Goal: Task Accomplishment & Management: Manage account settings

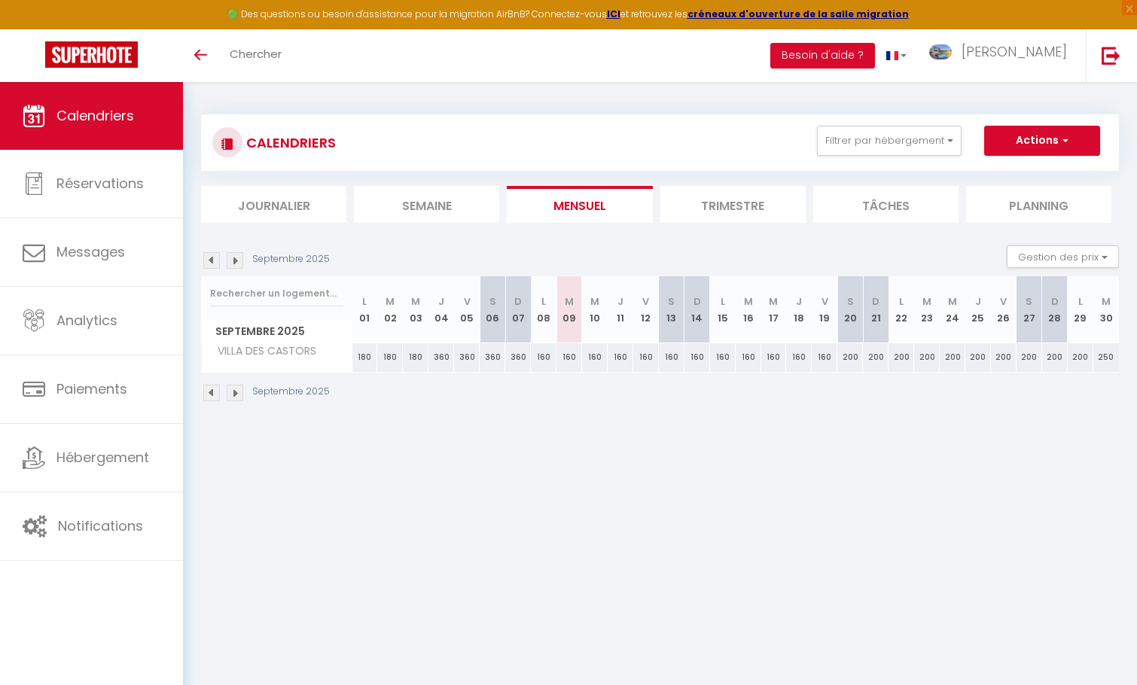
click at [709, 210] on li "Trimestre" at bounding box center [732, 204] width 145 height 37
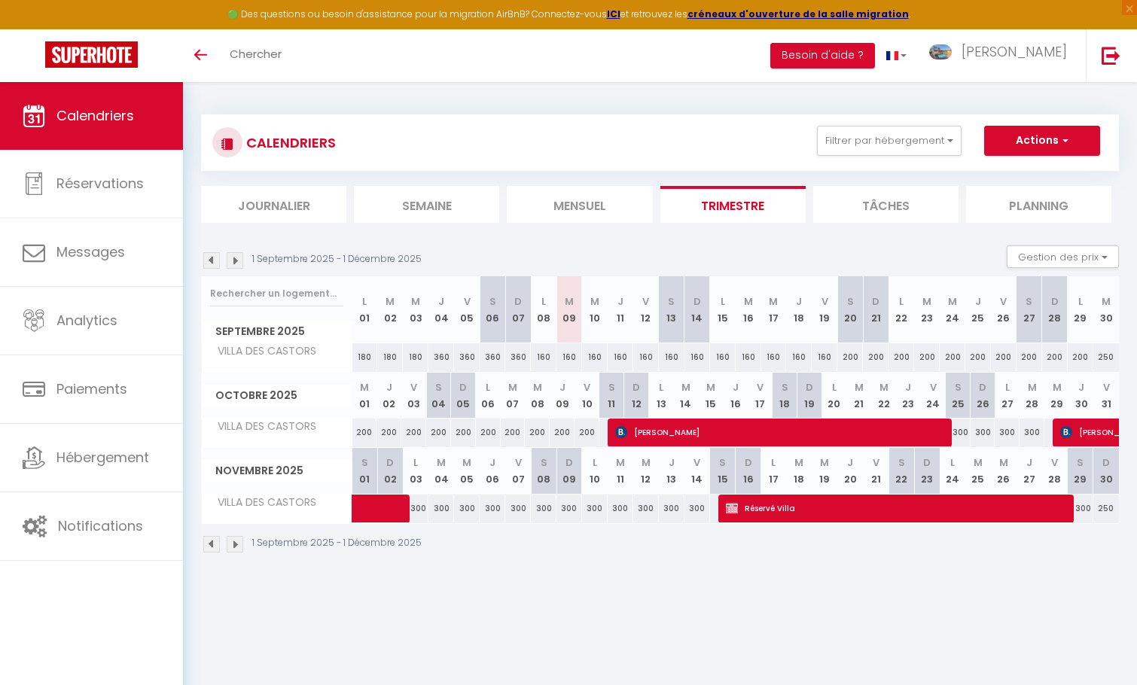
click at [216, 253] on img at bounding box center [211, 260] width 17 height 17
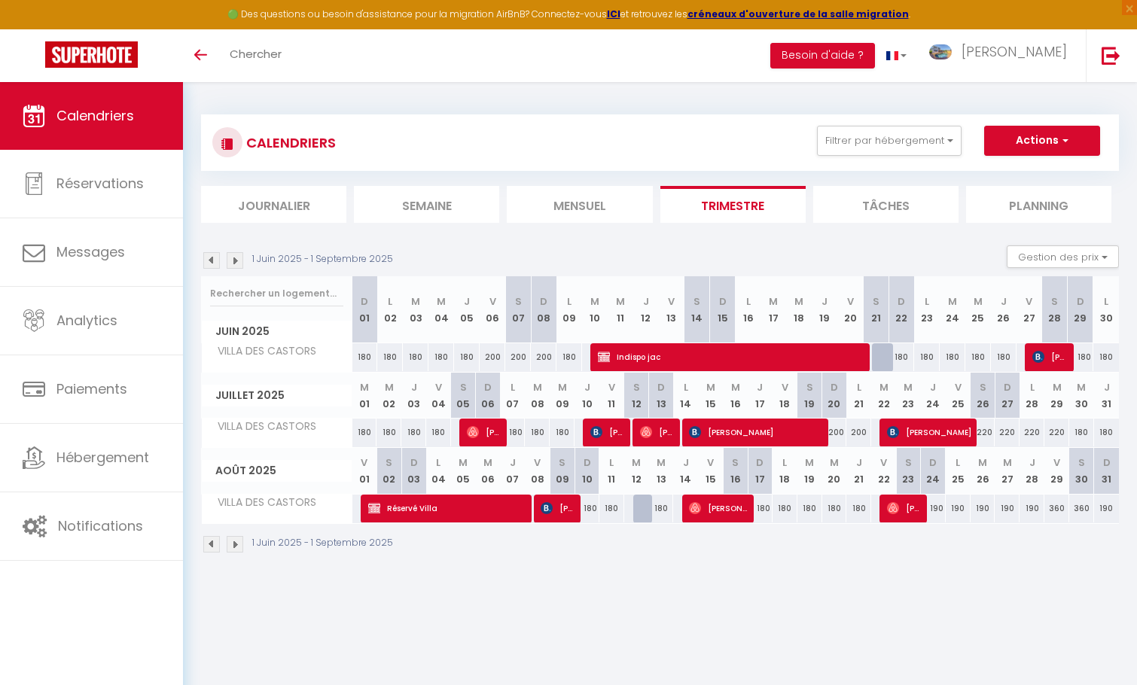
click at [216, 253] on img at bounding box center [211, 260] width 17 height 17
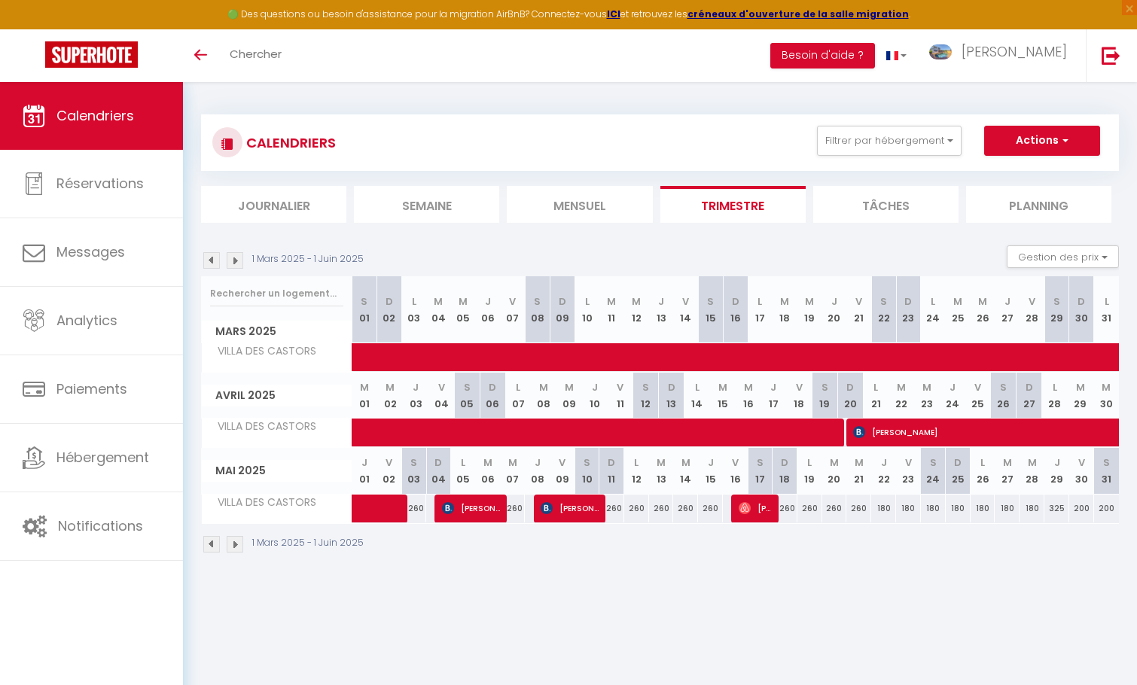
click at [239, 257] on img at bounding box center [235, 260] width 17 height 17
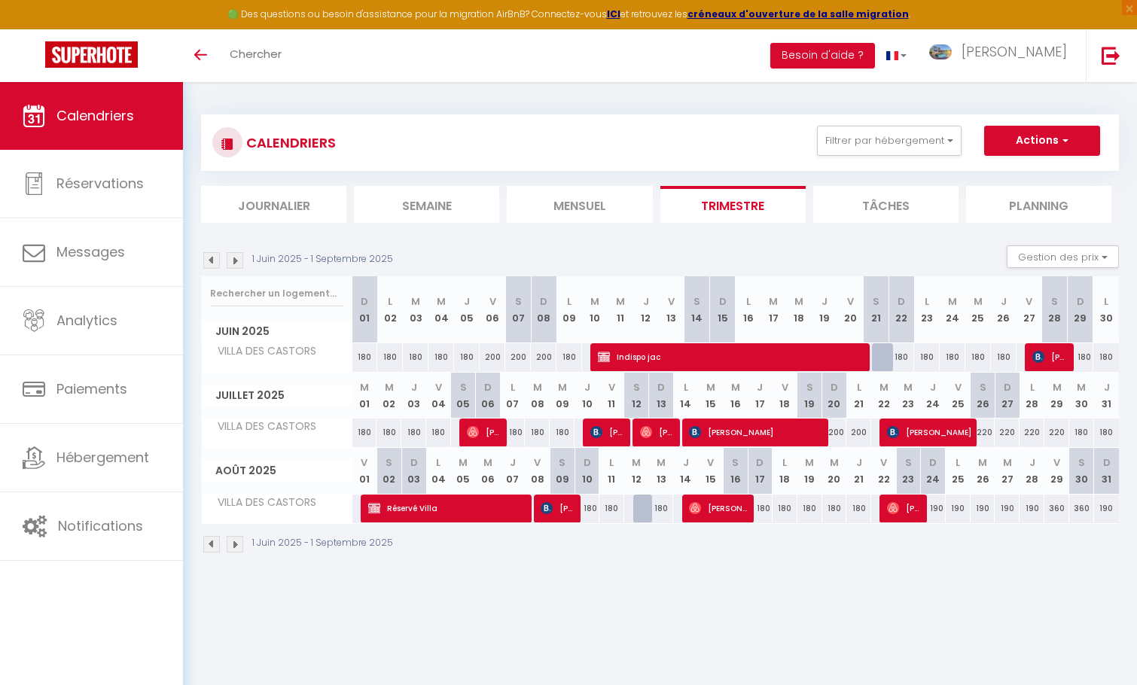
click at [233, 264] on img at bounding box center [235, 260] width 17 height 17
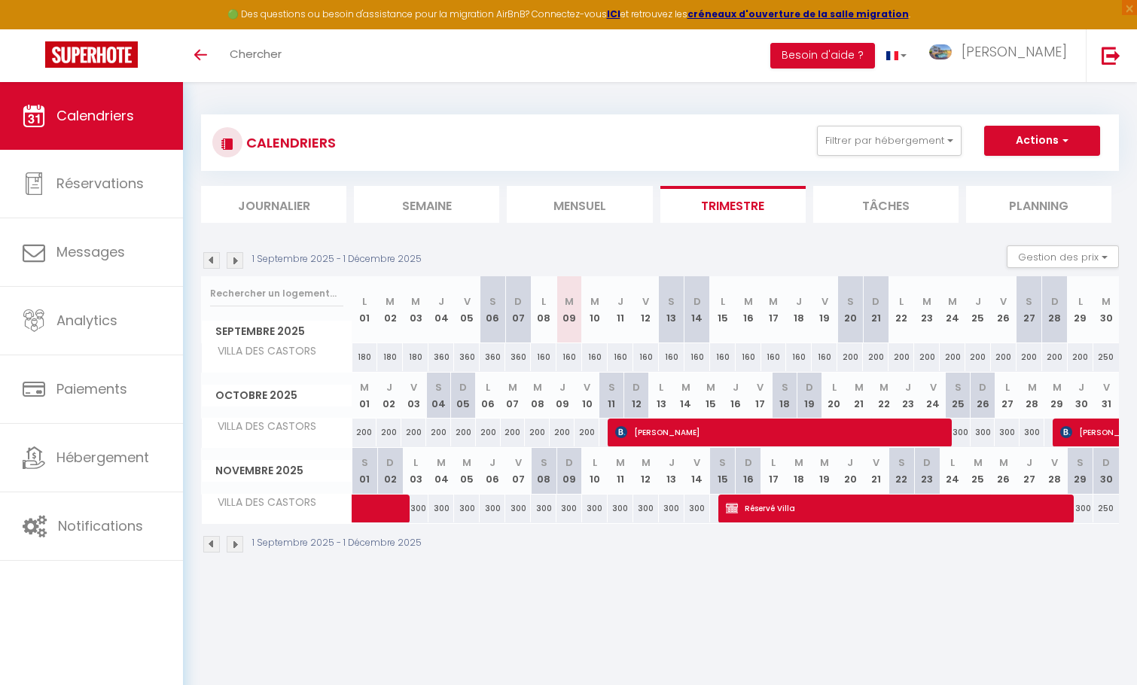
click at [233, 264] on img at bounding box center [235, 260] width 17 height 17
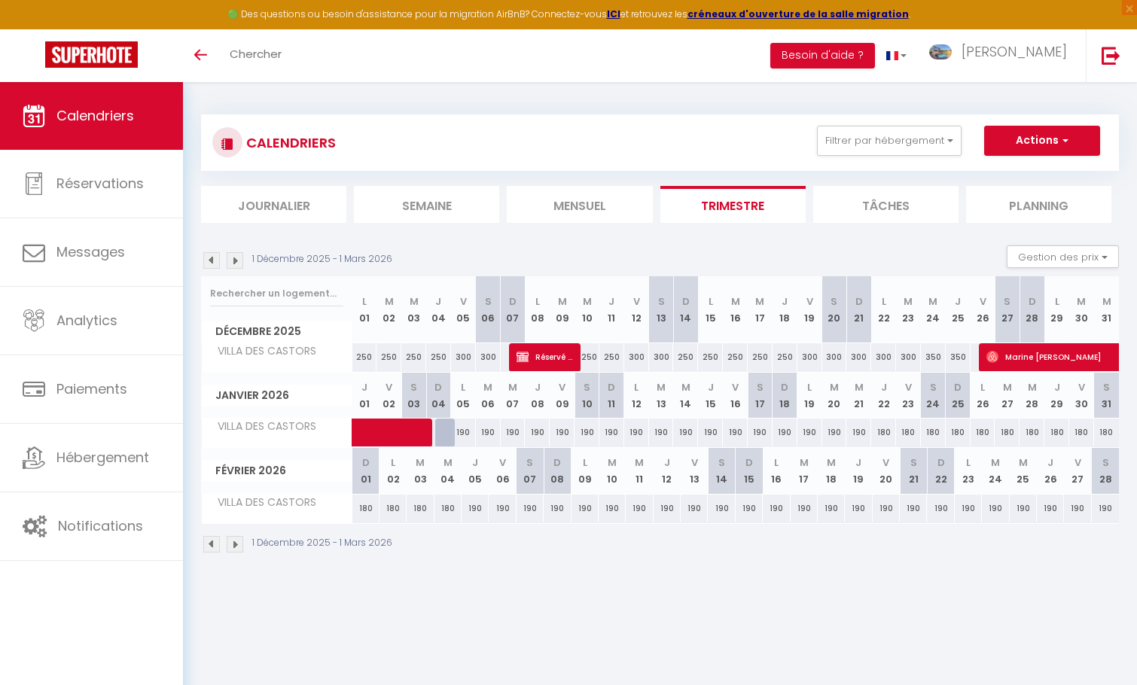
click at [214, 260] on img at bounding box center [211, 260] width 17 height 17
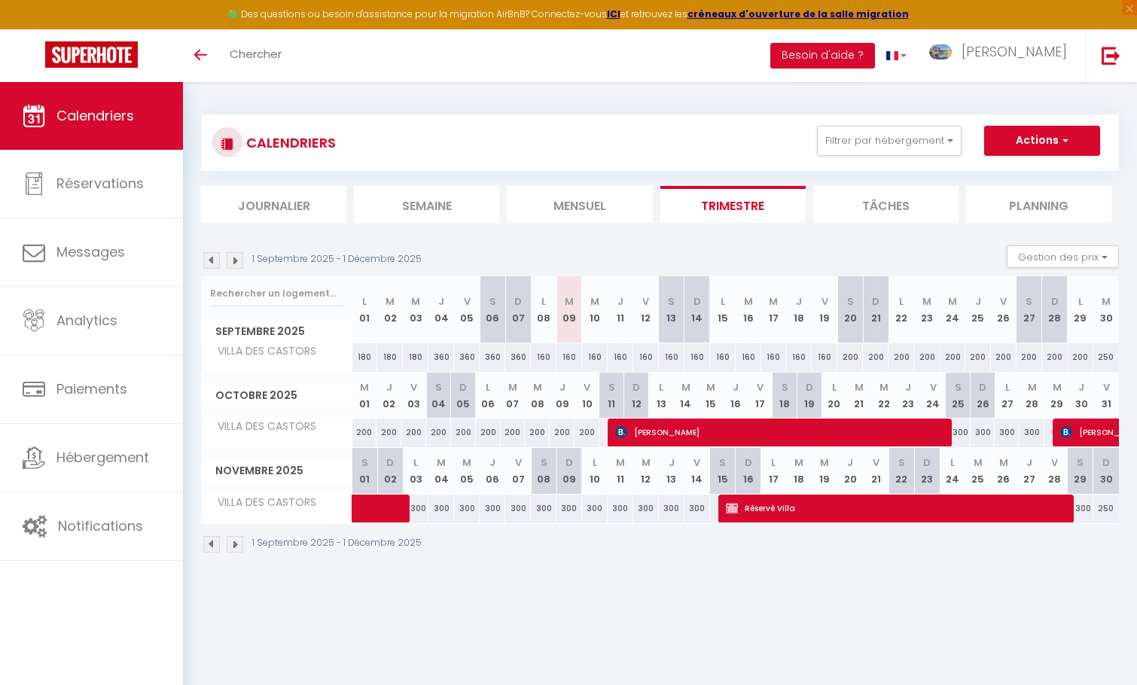
click at [214, 260] on img at bounding box center [211, 260] width 17 height 17
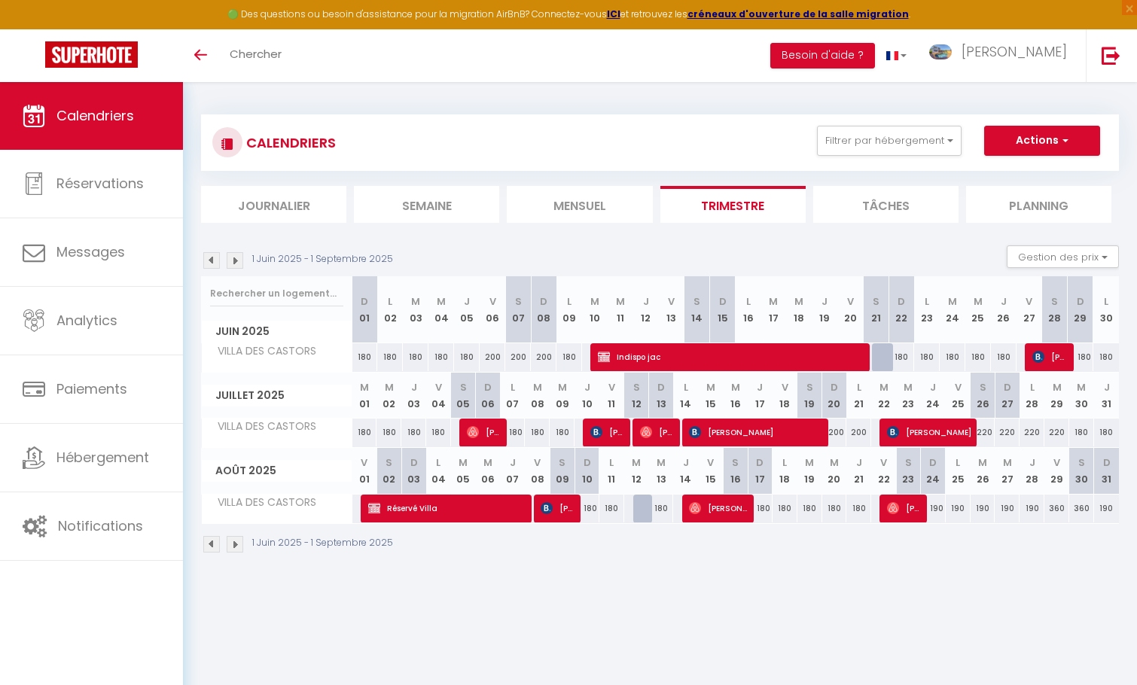
click at [643, 626] on body "🟢 Des questions ou besoin d'assistance pour la migration AirBnB? Connectez-vous…" at bounding box center [568, 424] width 1137 height 685
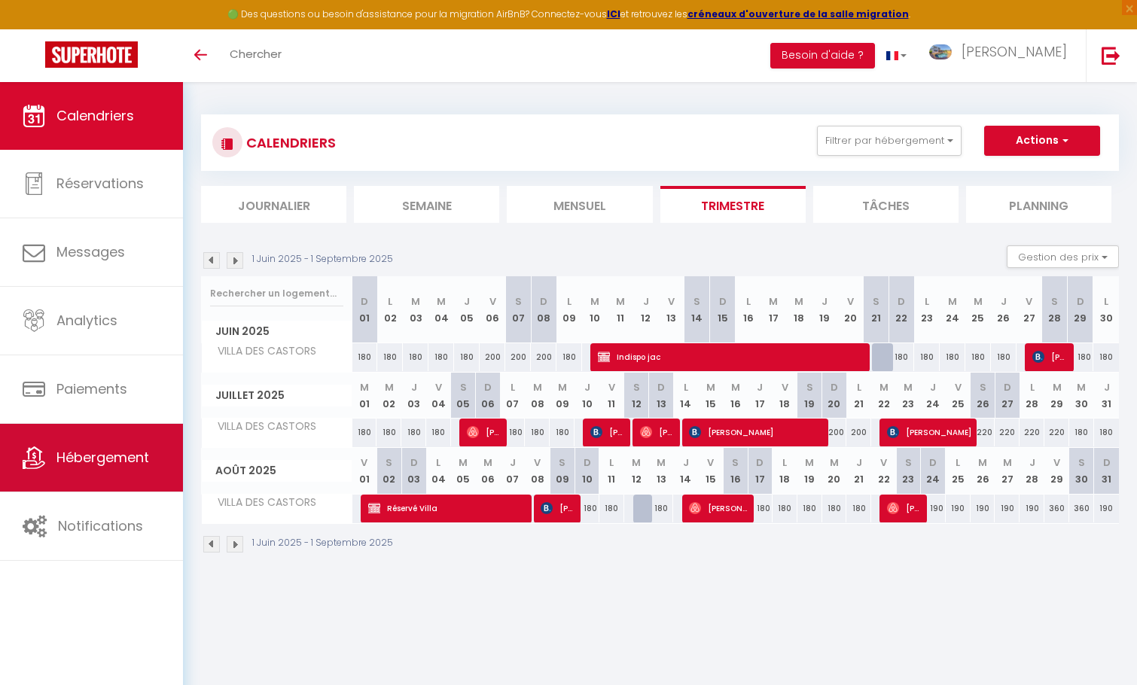
click at [74, 460] on span "Hébergement" at bounding box center [102, 457] width 93 height 19
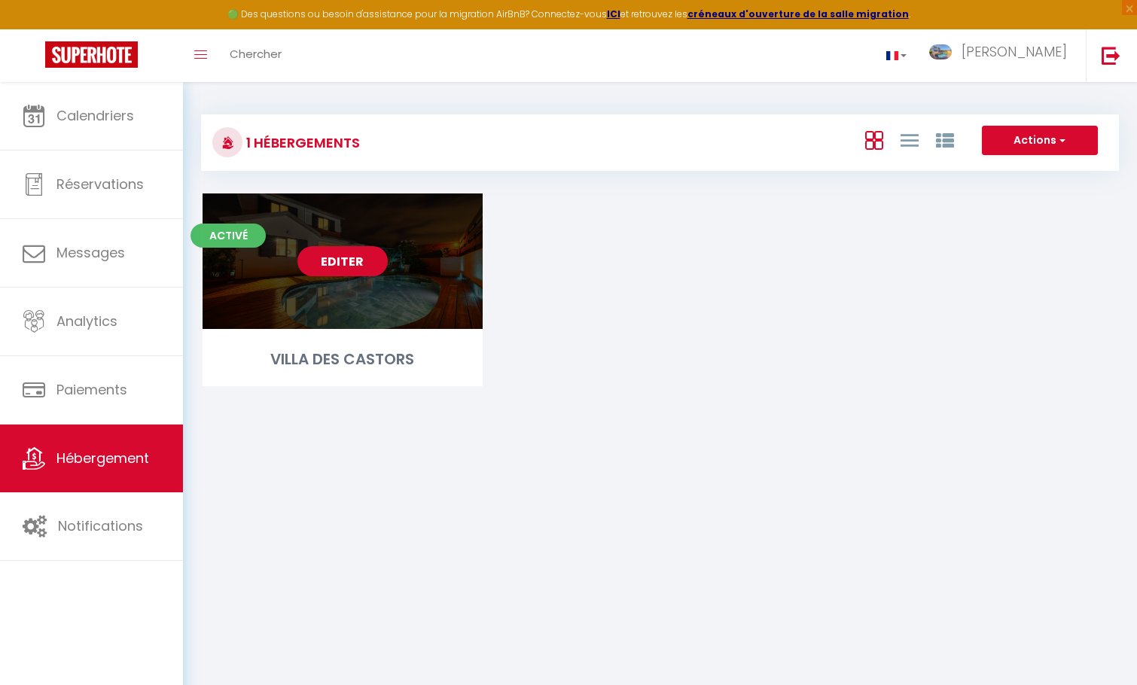
click at [348, 244] on div "Editer" at bounding box center [342, 260] width 280 height 135
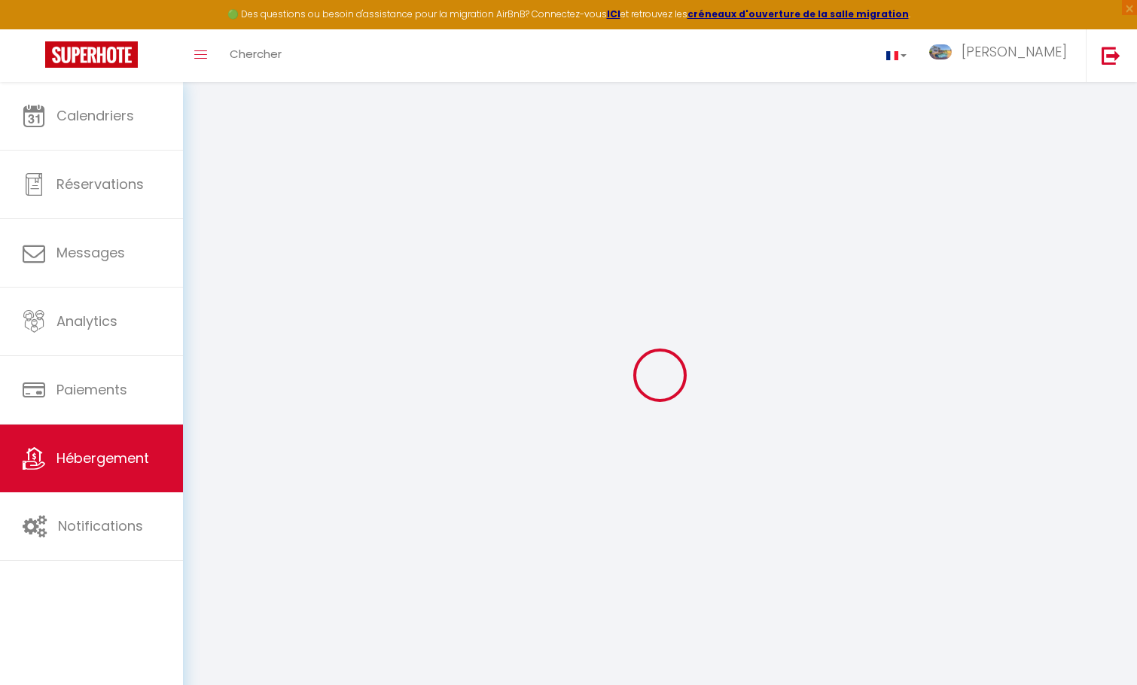
select select "+ 22 %"
select select "+ 21 %"
select select "+ 10 %"
select select "+ 15 %"
select select "16:00"
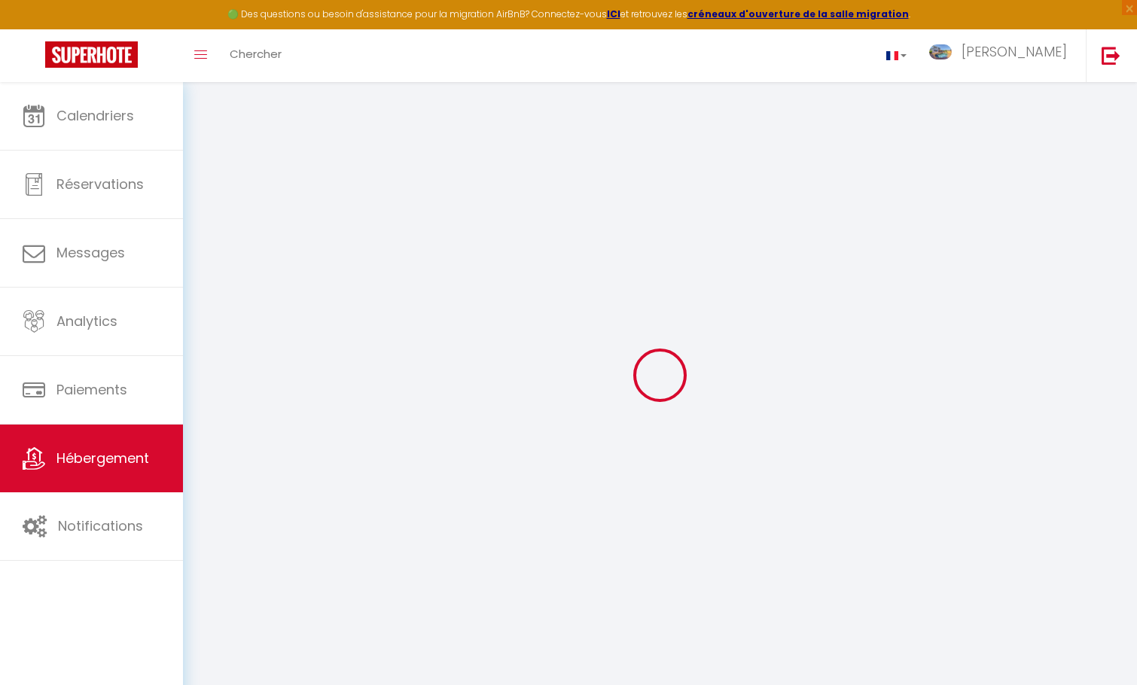
select select "17:00"
select select "10:00"
select select "30"
select select "120"
select select
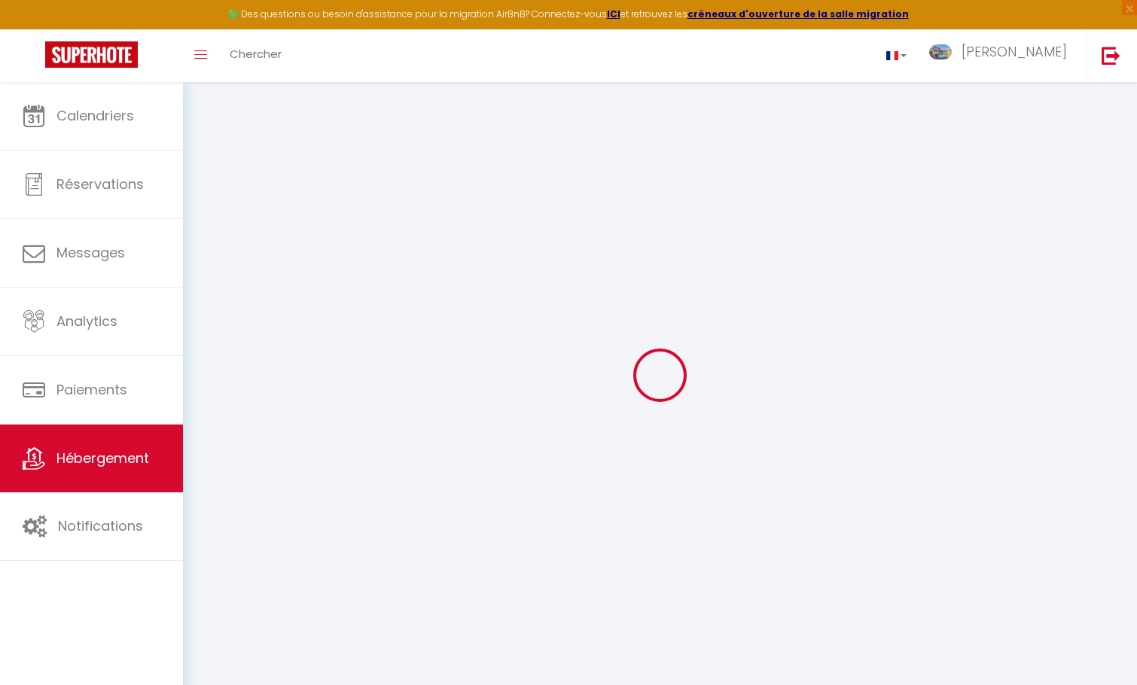
checkbox input "false"
select select
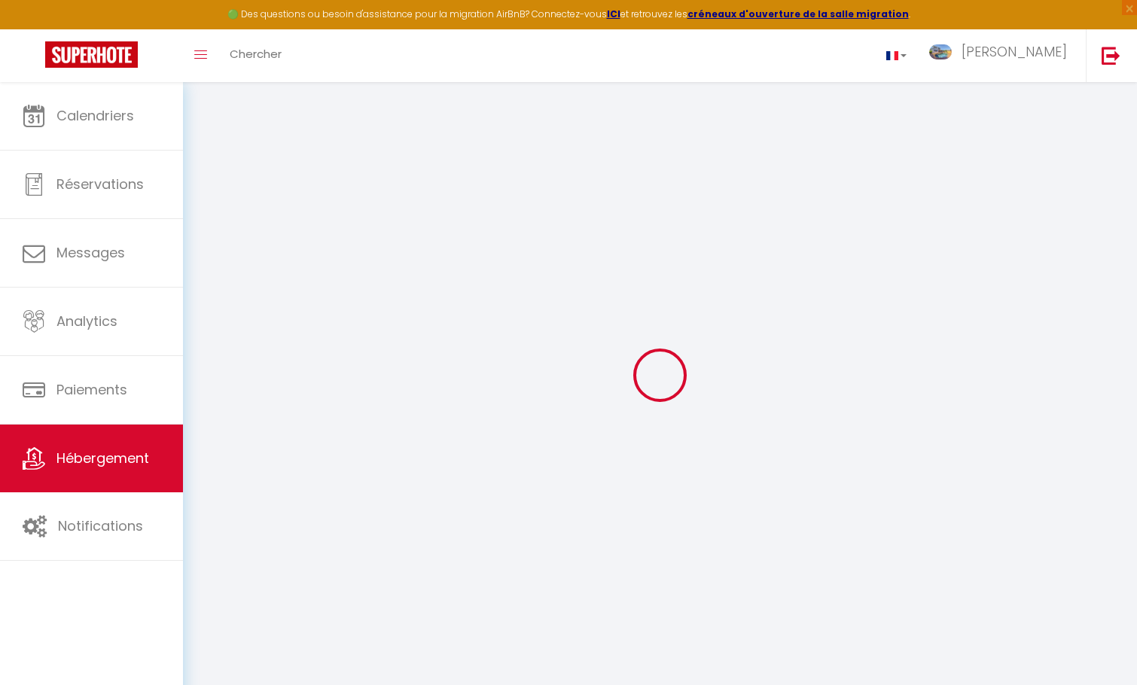
checkbox input "false"
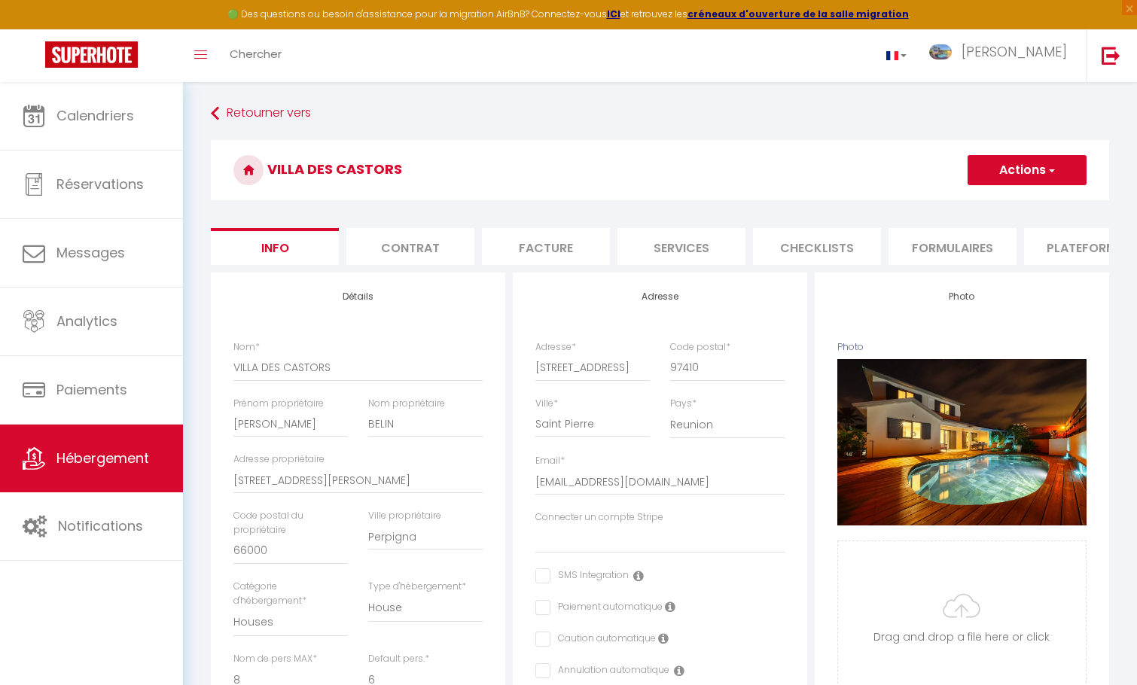
click at [1056, 247] on li "Plateformes" at bounding box center [1088, 246] width 128 height 37
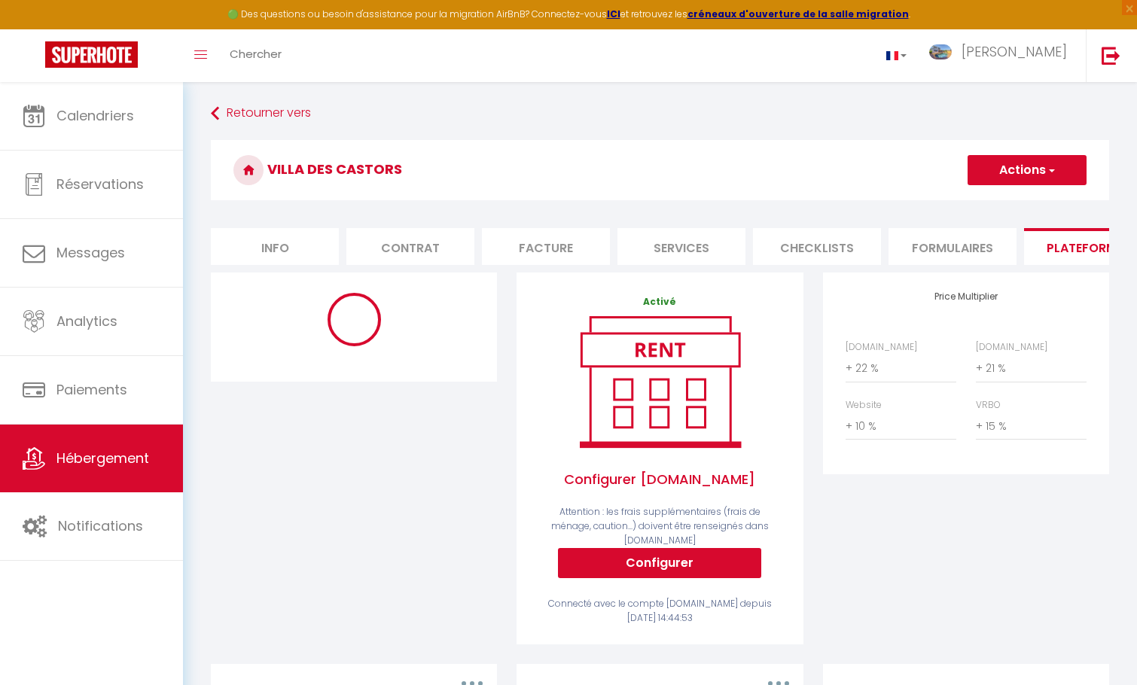
select select "365"
select select "1"
select select "EUR"
select select "15784"
select select "15784-36822130"
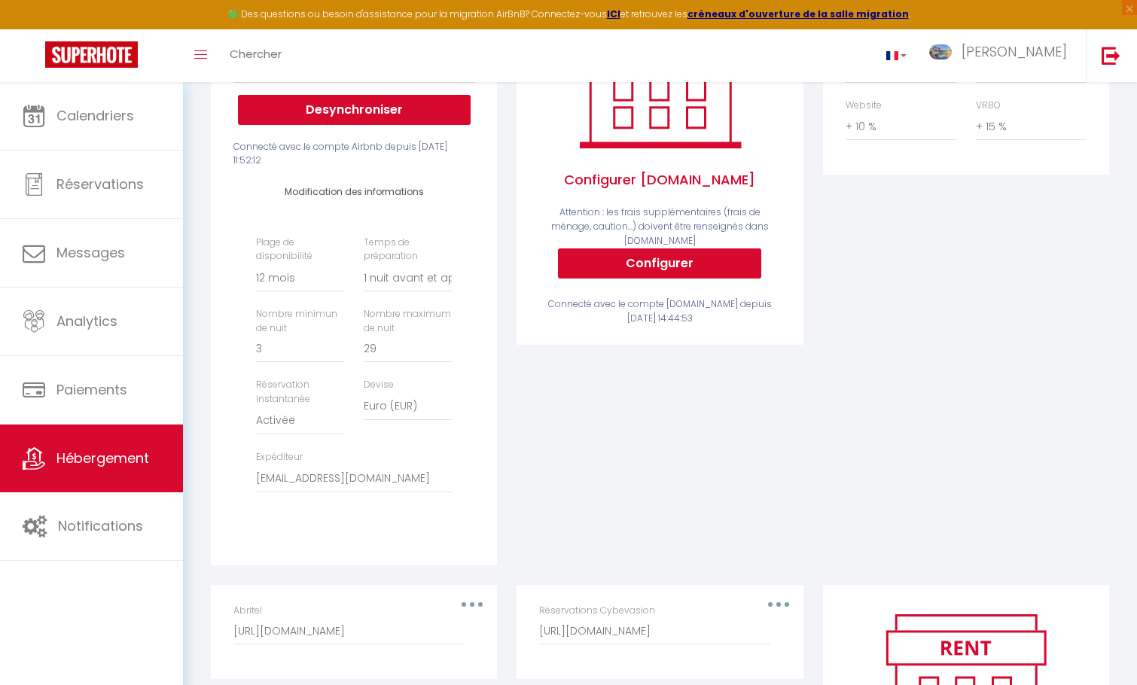
scroll to position [301, 0]
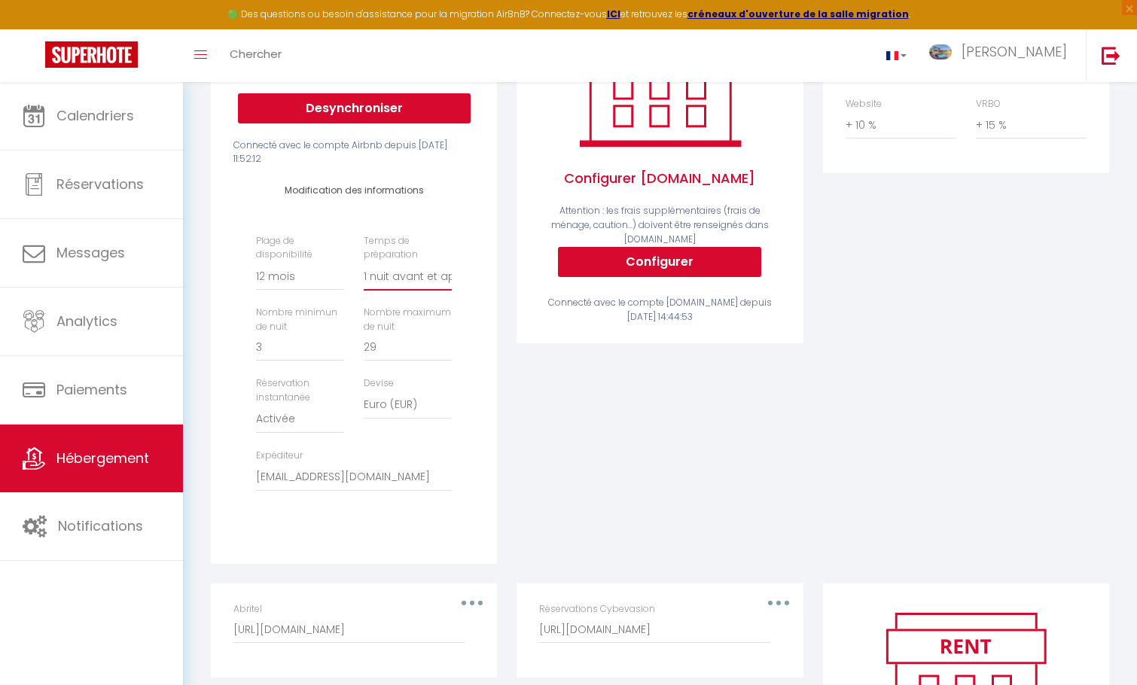
click at [438, 288] on select "Aucun 1 nuit avant et après chaque réservation 2 nuits avant et après chaque ré…" at bounding box center [408, 276] width 88 height 29
click at [599, 466] on div "Activé Configurer [DOMAIN_NAME] Attention : les frais supplémentaires (frais de…" at bounding box center [660, 277] width 306 height 612
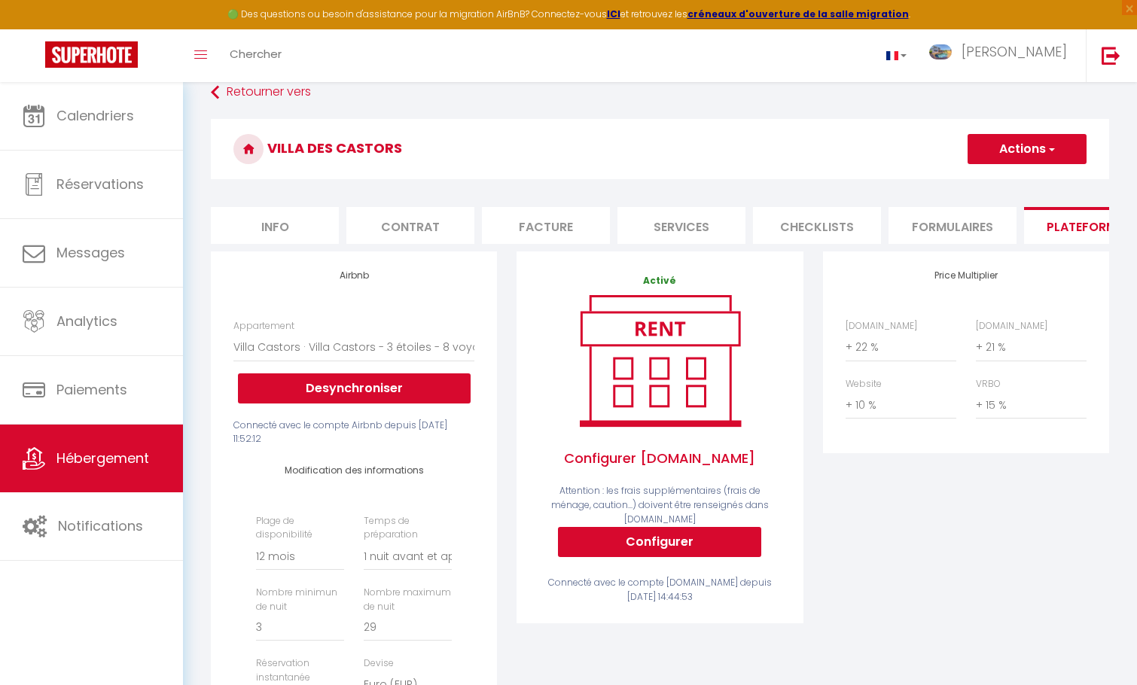
scroll to position [0, 0]
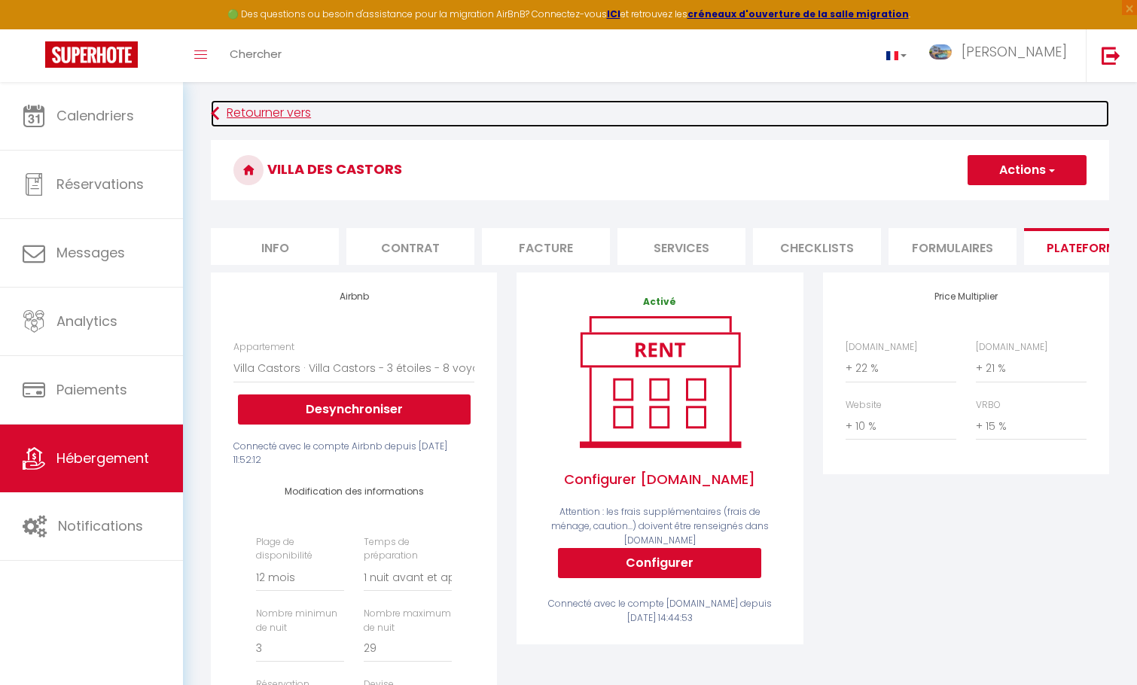
click at [874, 117] on link "Retourner vers" at bounding box center [660, 113] width 898 height 27
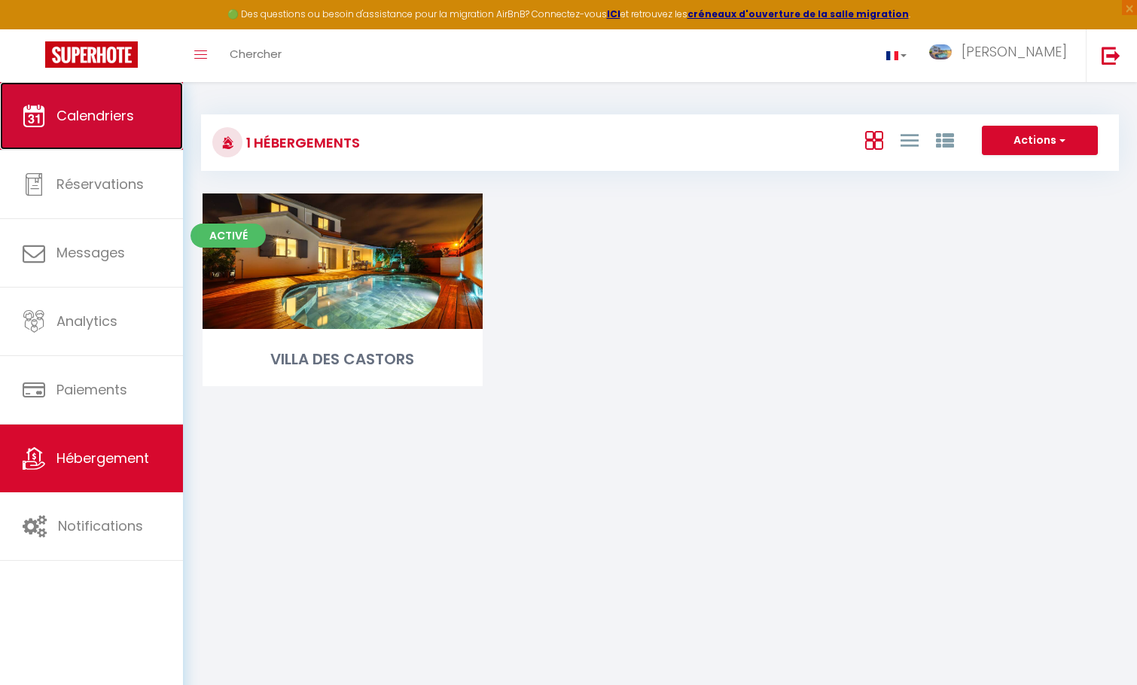
click at [91, 120] on span "Calendriers" at bounding box center [95, 115] width 78 height 19
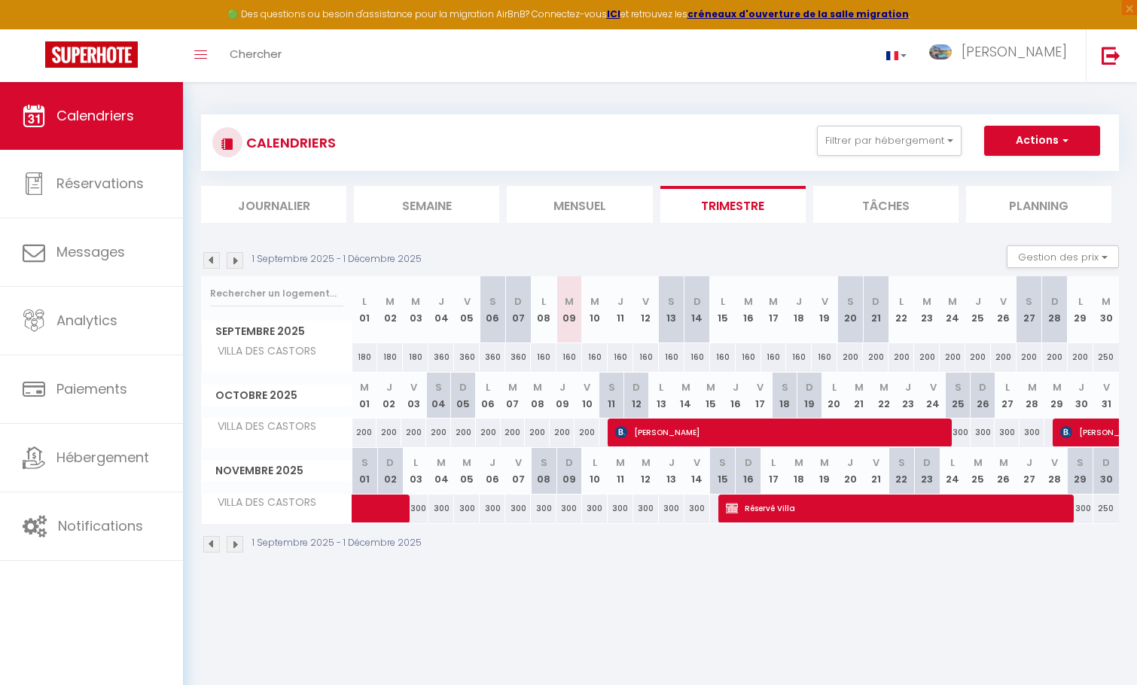
click at [594, 600] on body "🟢 Des questions ou besoin d'assistance pour la migration AirBnB? Connectez-vous…" at bounding box center [568, 424] width 1137 height 685
click at [206, 254] on img at bounding box center [211, 260] width 17 height 17
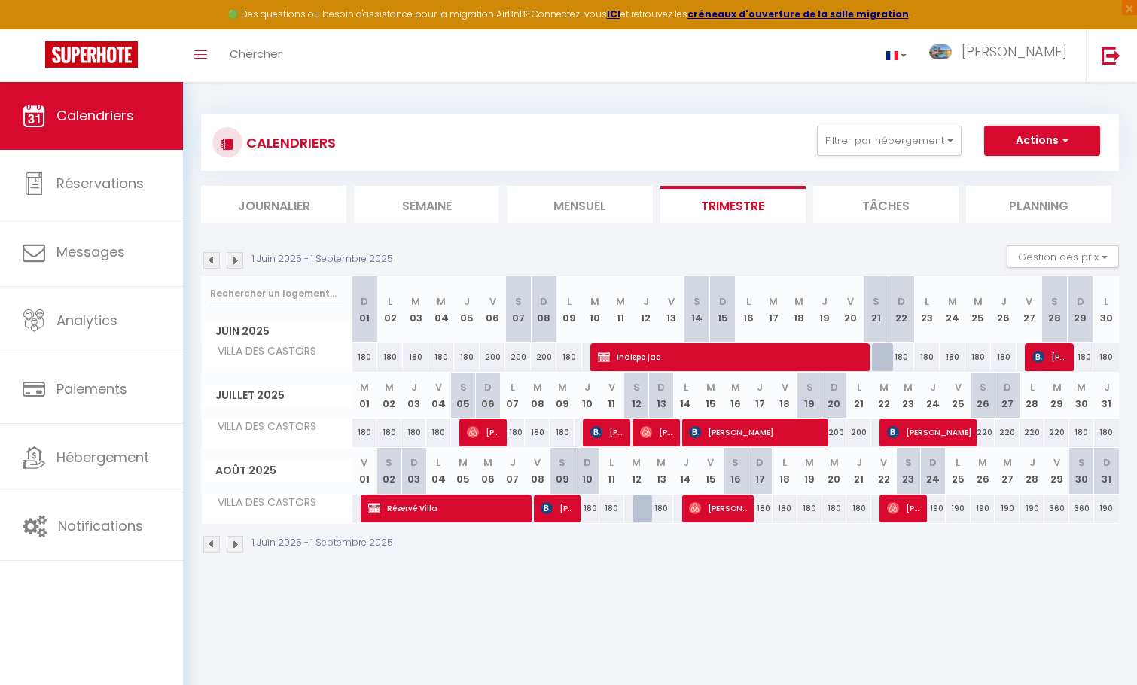
click at [777, 639] on body "🟢 Des questions ou besoin d'assistance pour la migration AirBnB? Connectez-vous…" at bounding box center [568, 424] width 1137 height 685
click at [232, 258] on img at bounding box center [235, 260] width 17 height 17
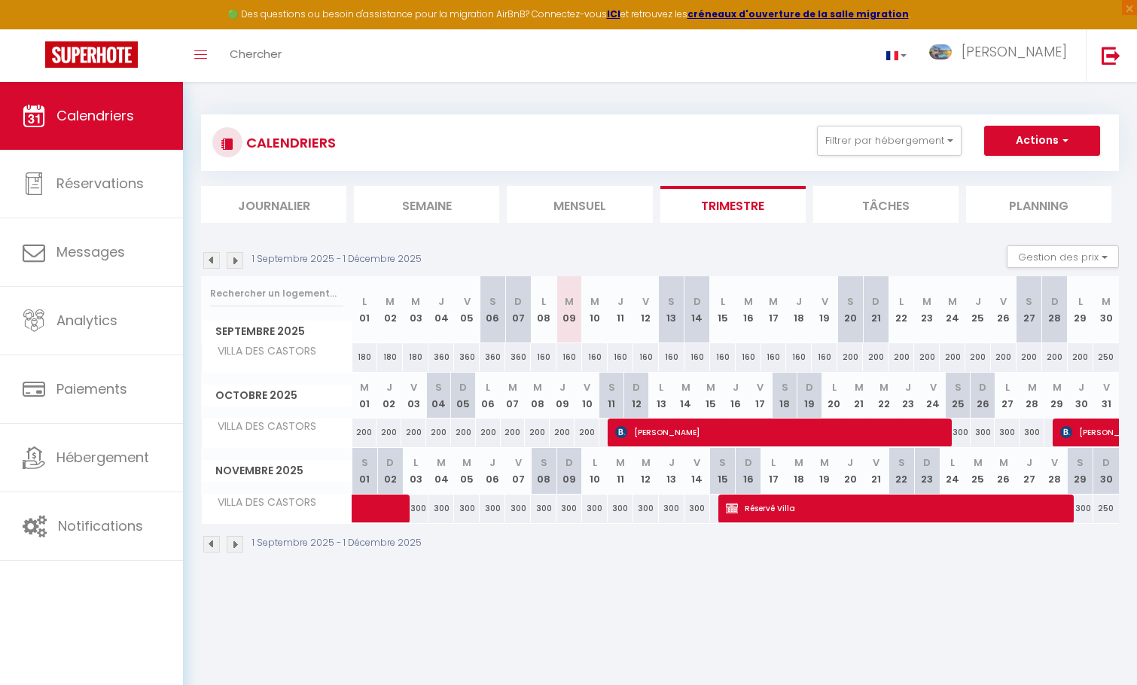
click at [212, 256] on img at bounding box center [211, 260] width 17 height 17
select select
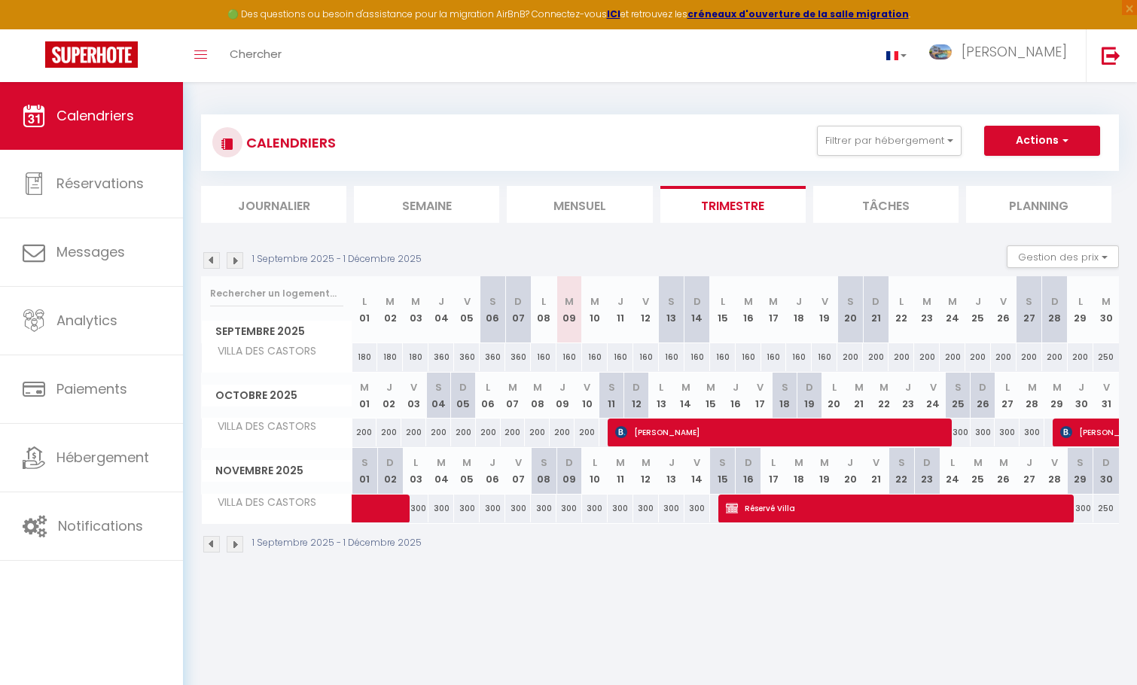
select select
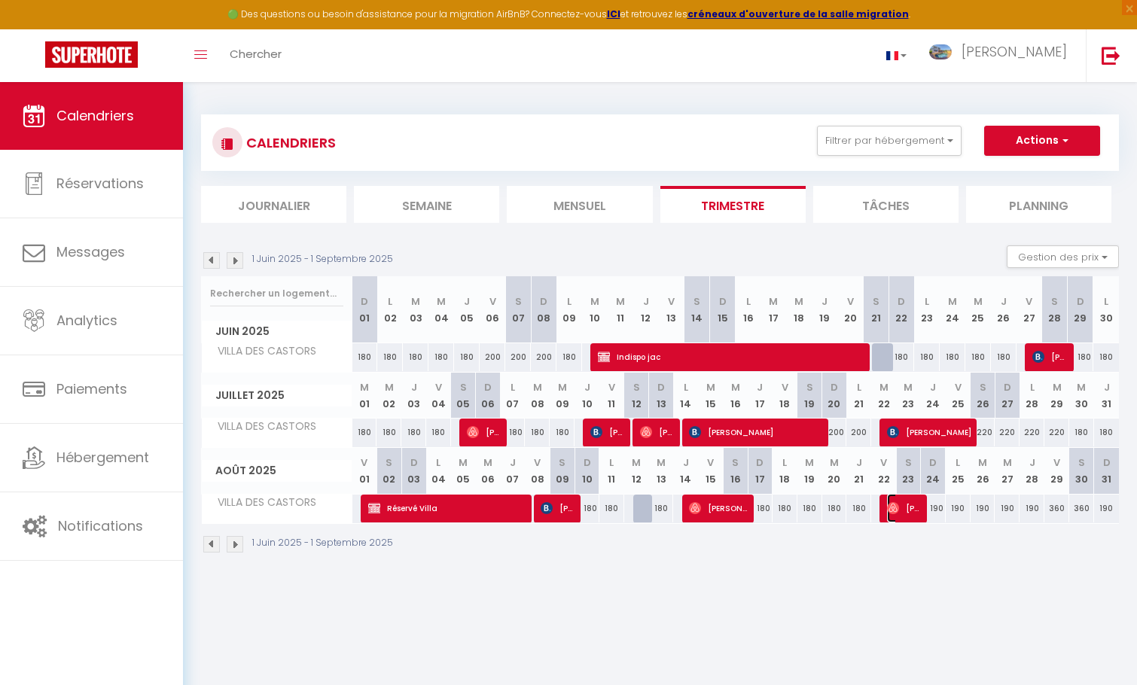
click at [900, 505] on span "[PERSON_NAME]" at bounding box center [904, 508] width 34 height 29
select select "OK"
select select "0"
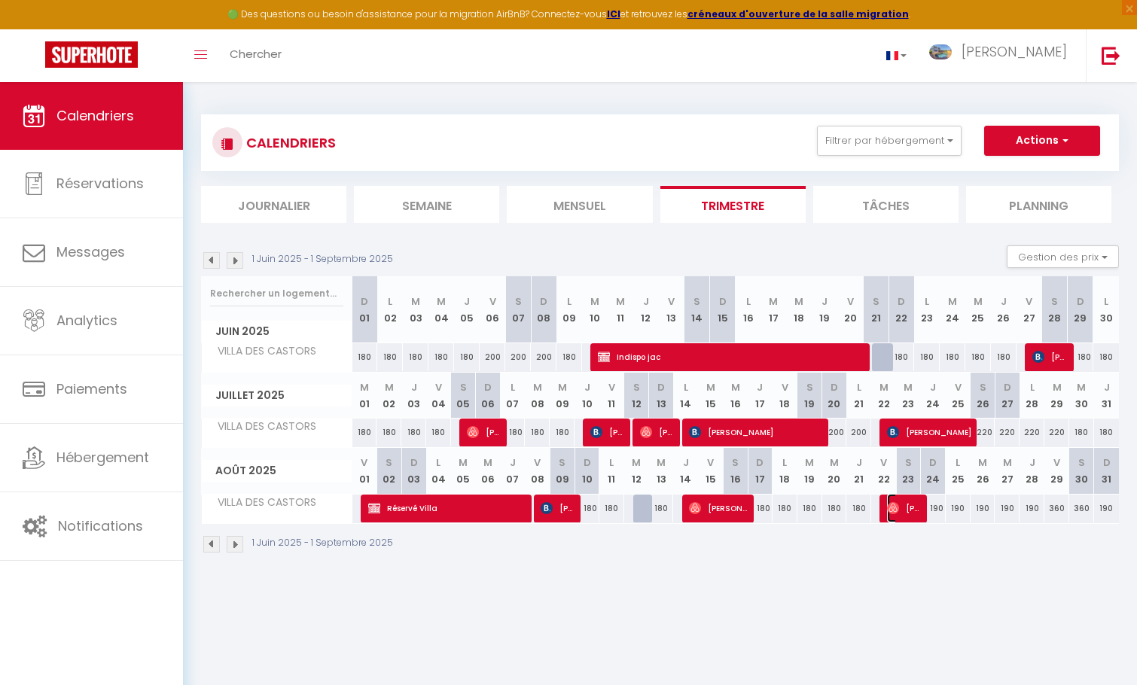
select select "1"
select select
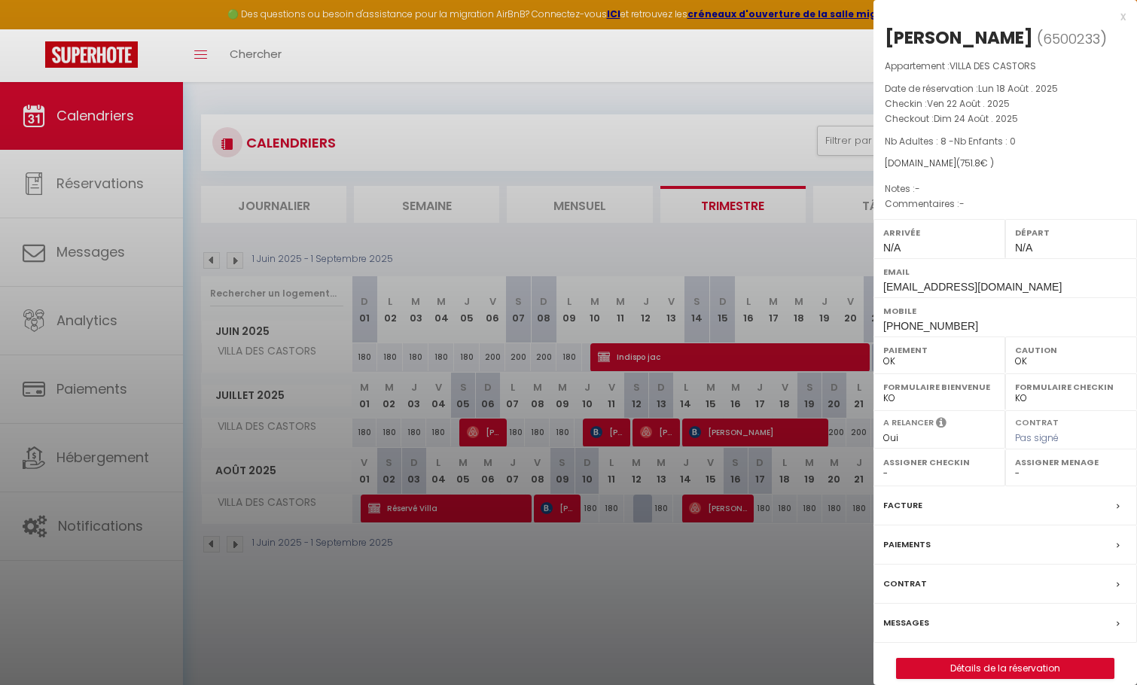
click at [795, 645] on div at bounding box center [568, 342] width 1137 height 685
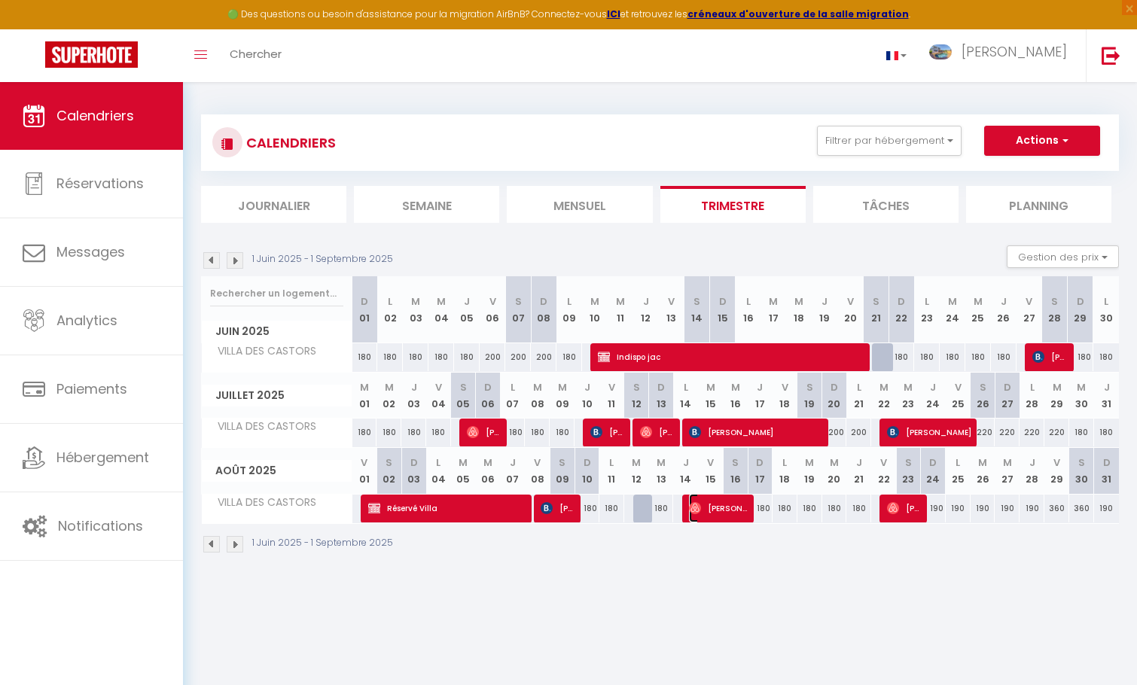
click at [735, 513] on span "[PERSON_NAME]" at bounding box center [718, 508] width 59 height 29
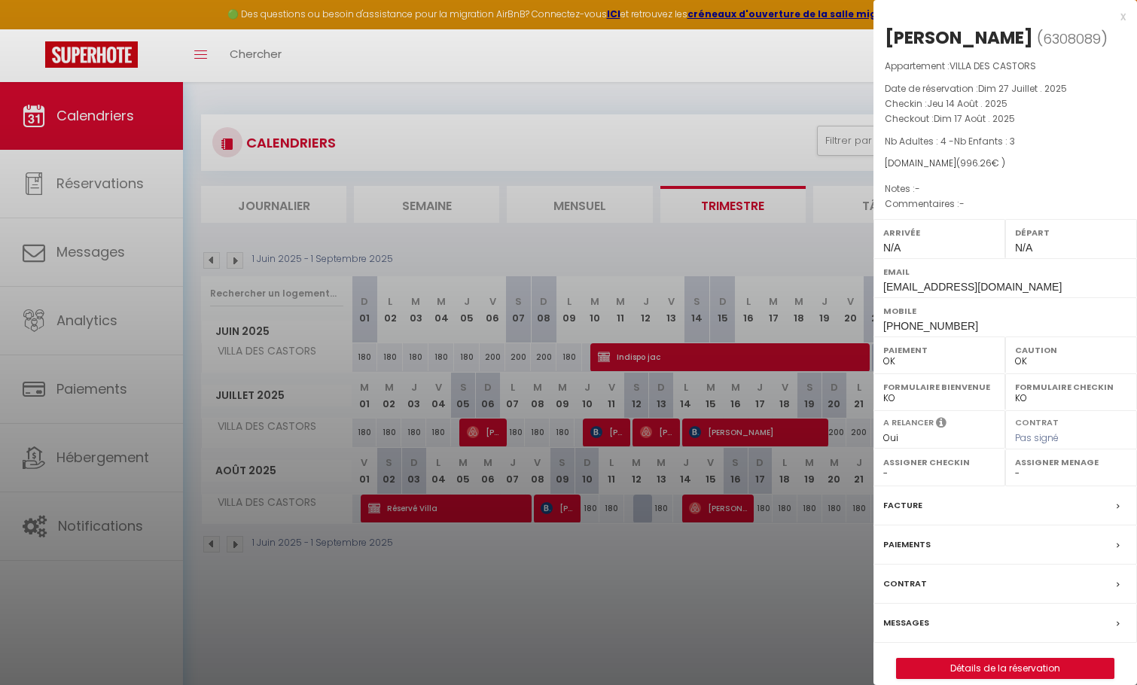
click at [753, 574] on div at bounding box center [568, 342] width 1137 height 685
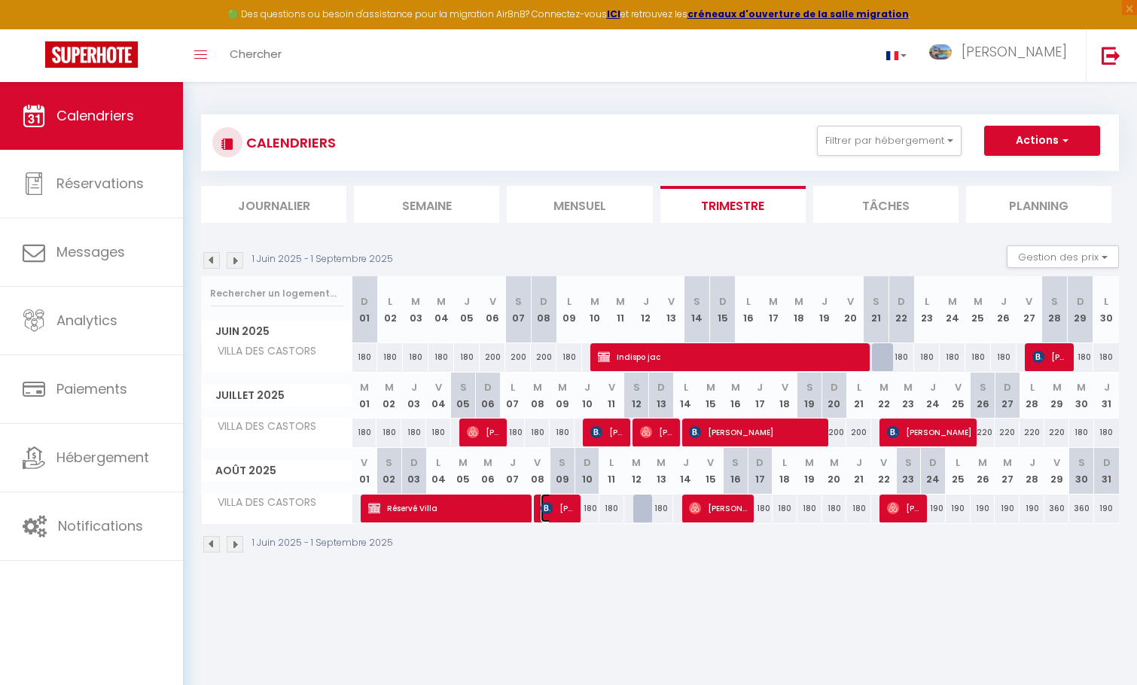
click at [553, 498] on span "[PERSON_NAME]" at bounding box center [557, 508] width 34 height 29
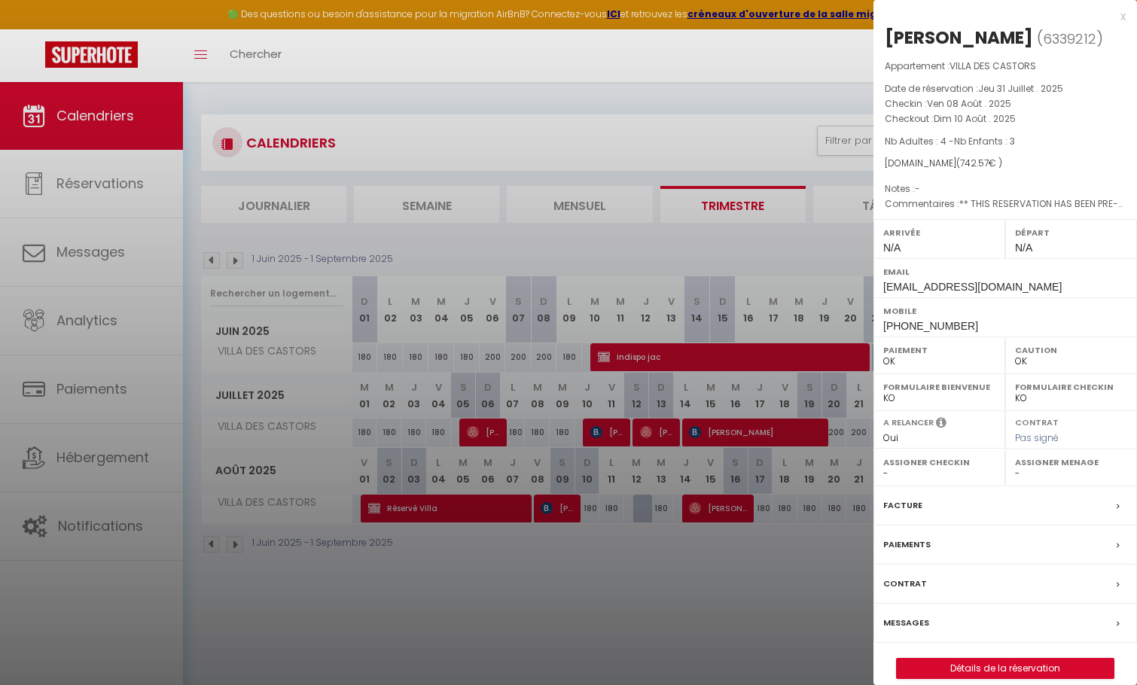
click at [708, 621] on div at bounding box center [568, 342] width 1137 height 685
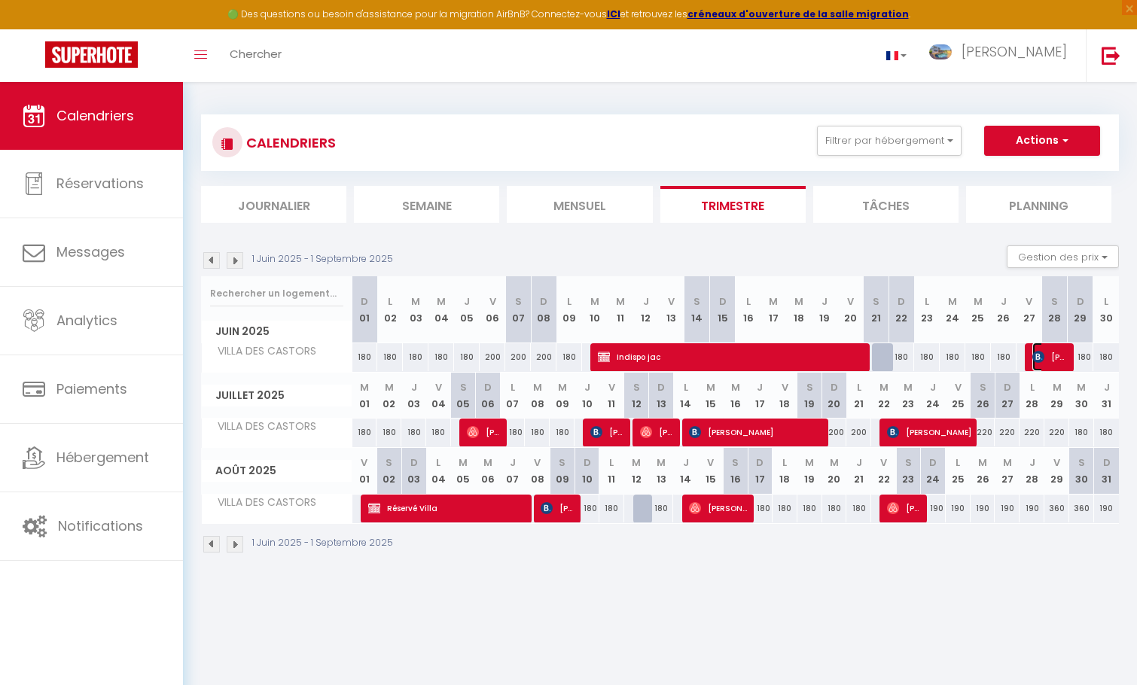
click at [1046, 359] on span "[PERSON_NAME]" at bounding box center [1049, 357] width 34 height 29
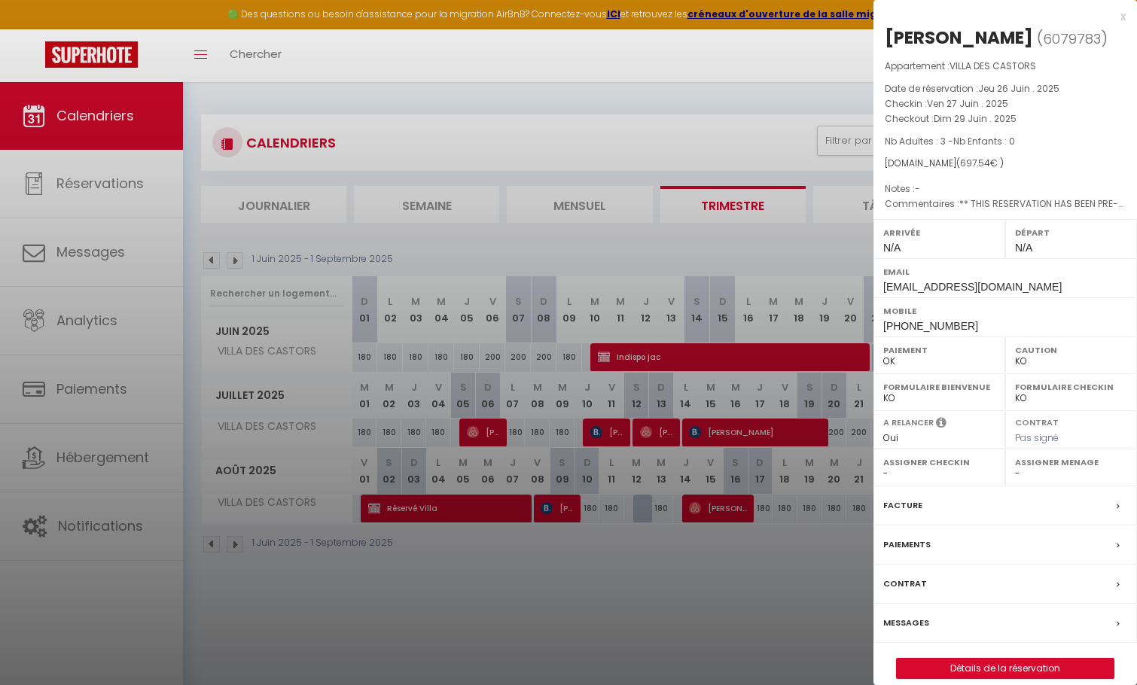
click at [707, 598] on div at bounding box center [568, 342] width 1137 height 685
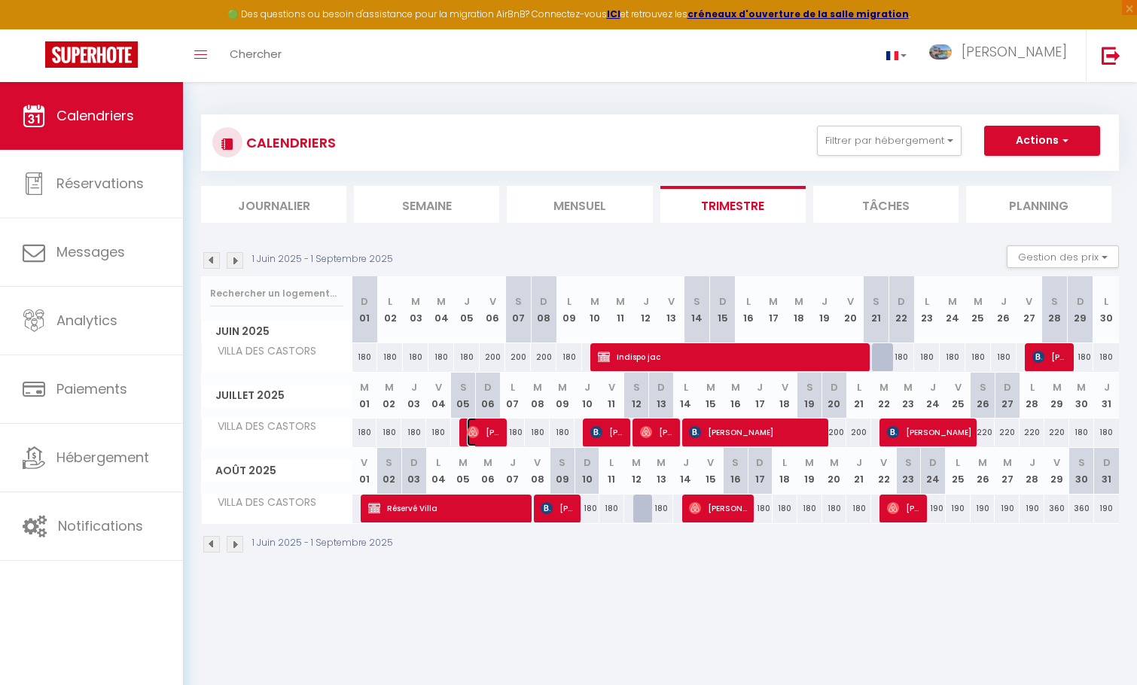
click at [491, 427] on span "[PERSON_NAME]" at bounding box center [484, 432] width 34 height 29
select select "OK"
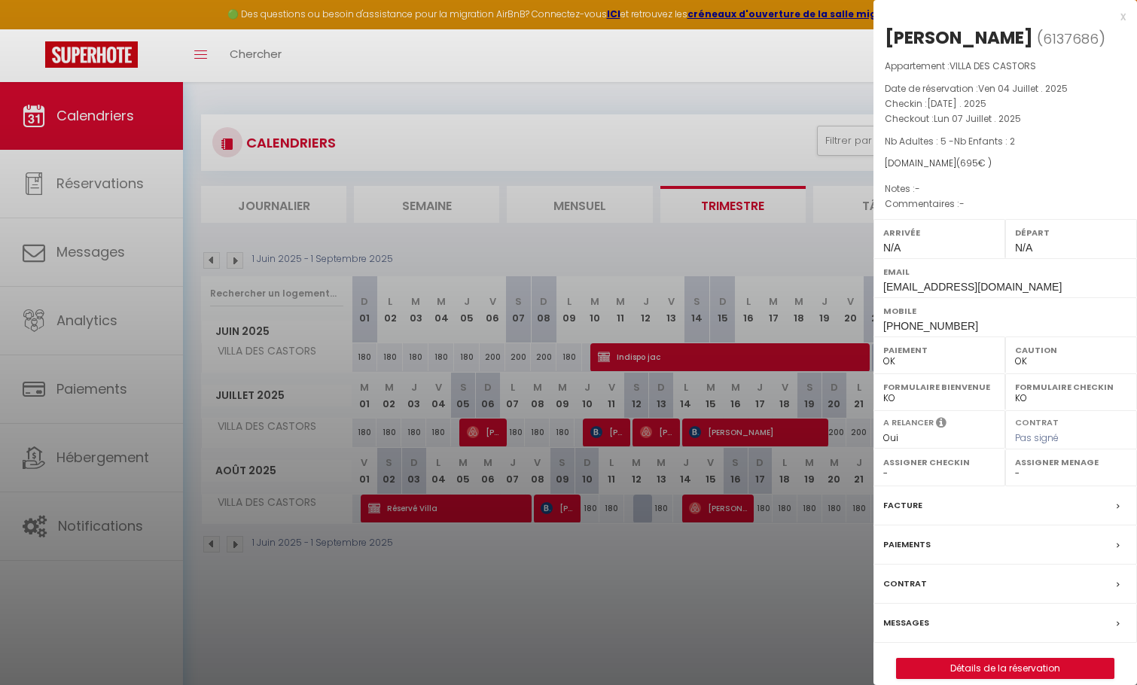
click at [606, 431] on div at bounding box center [568, 342] width 1137 height 685
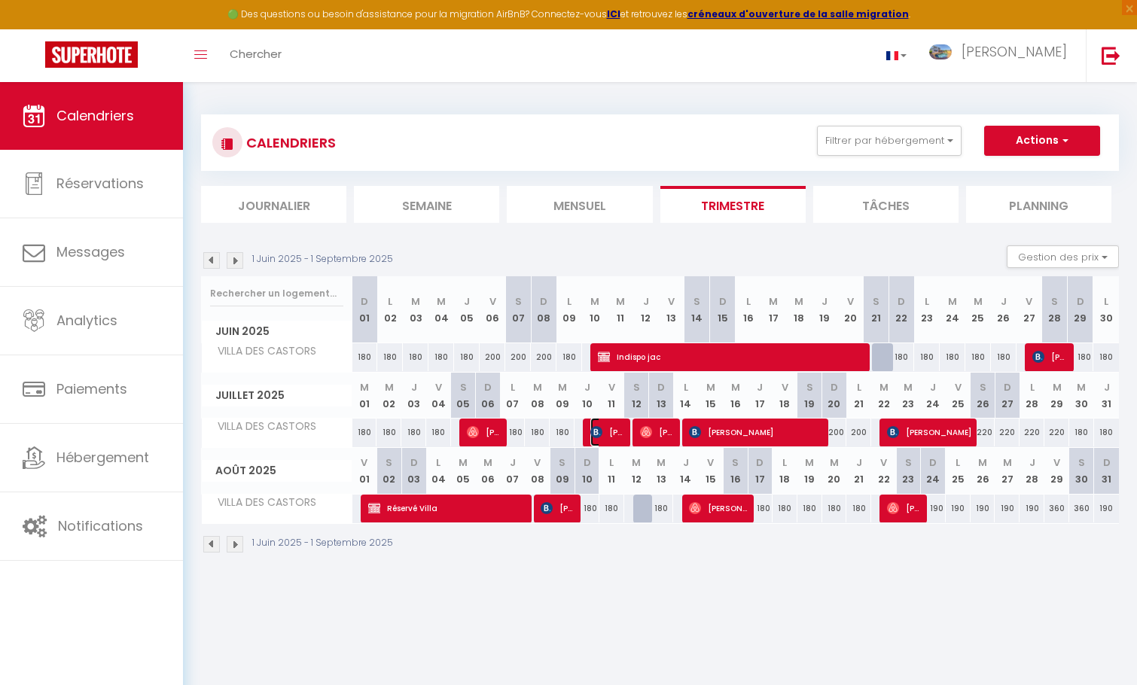
click at [606, 431] on span "[PERSON_NAME]" at bounding box center [607, 432] width 34 height 29
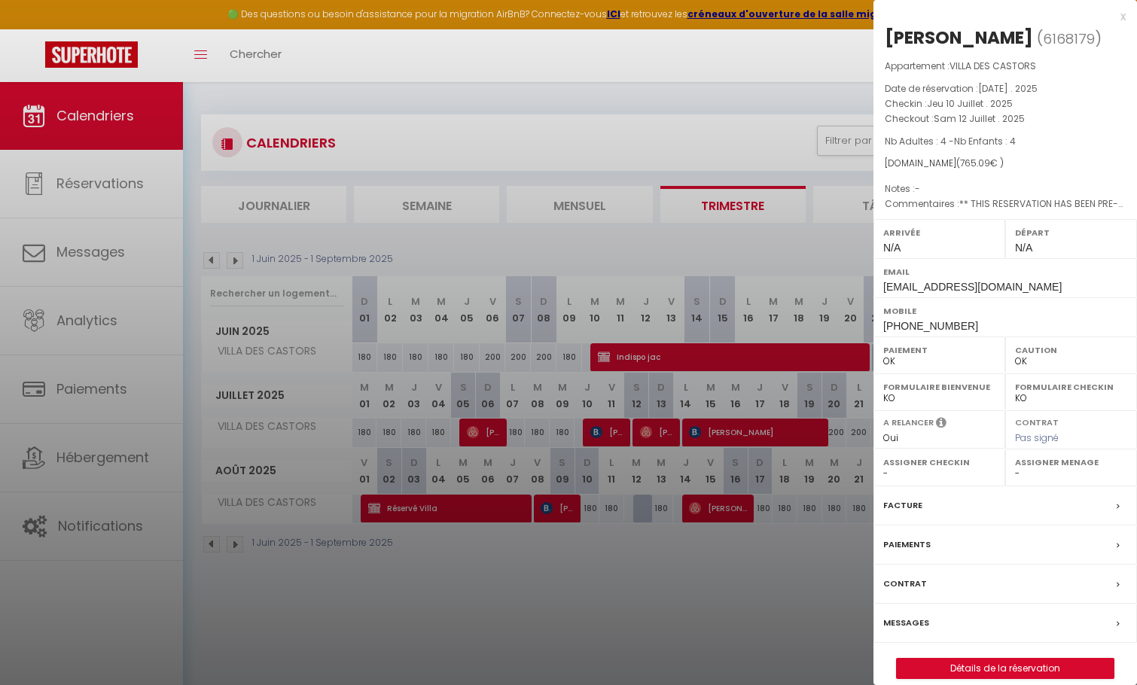
click at [663, 428] on div at bounding box center [568, 342] width 1137 height 685
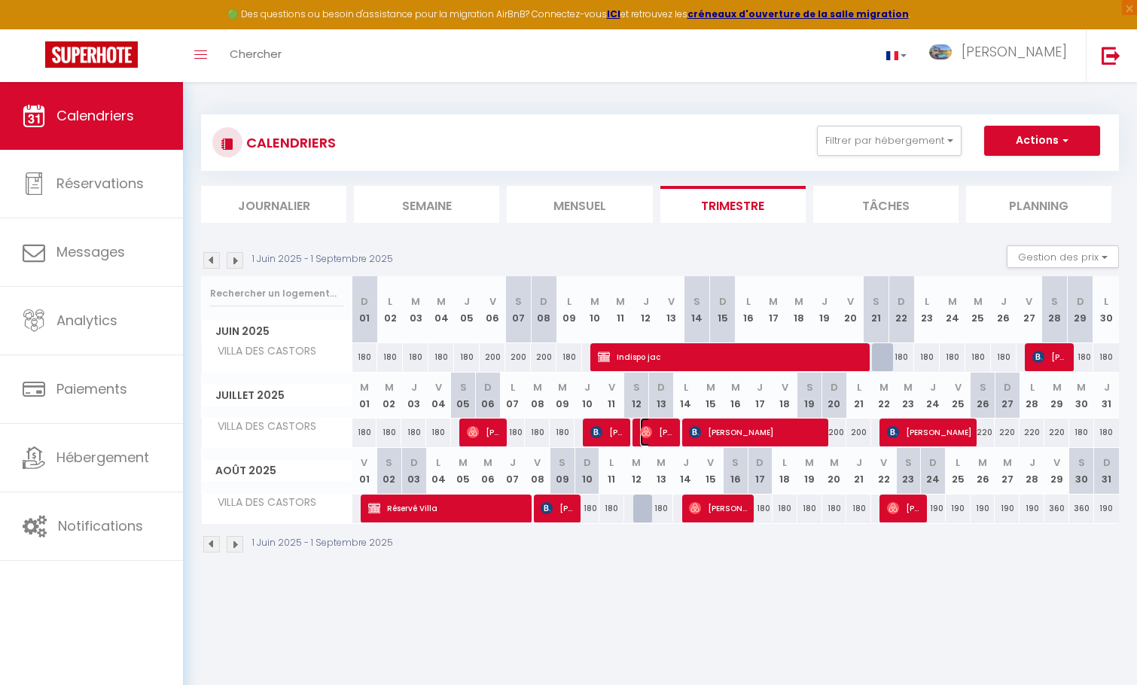
click at [663, 428] on span "[PERSON_NAME]" at bounding box center [657, 432] width 34 height 29
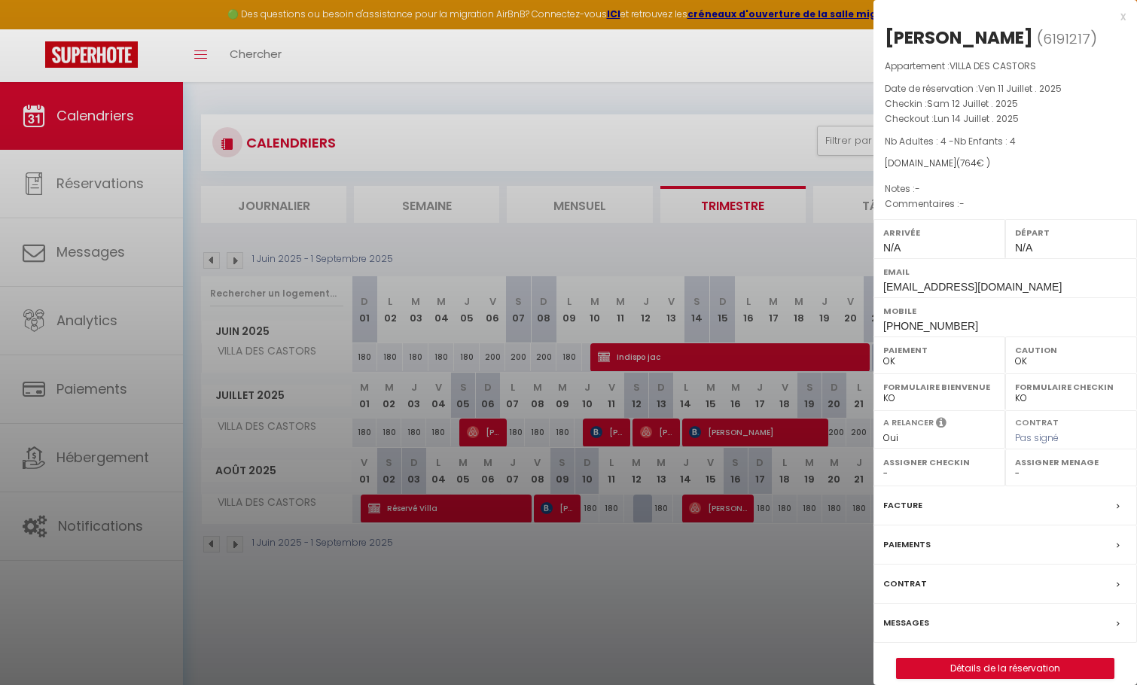
click at [696, 604] on div at bounding box center [568, 342] width 1137 height 685
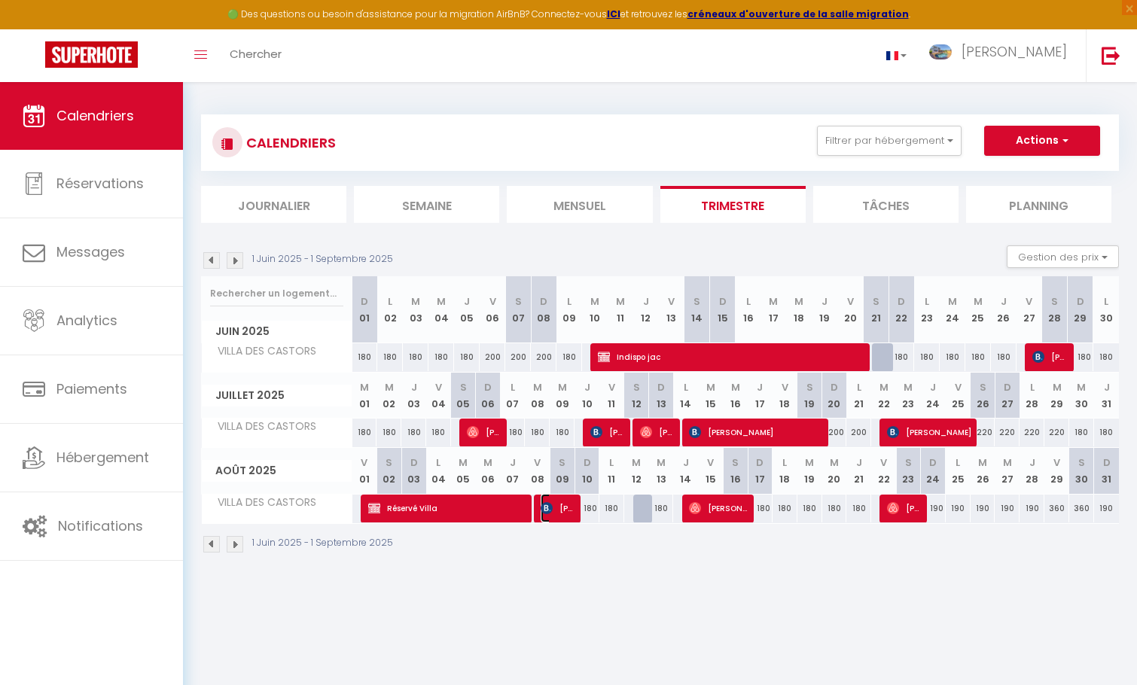
click at [550, 515] on span "[PERSON_NAME]" at bounding box center [557, 508] width 34 height 29
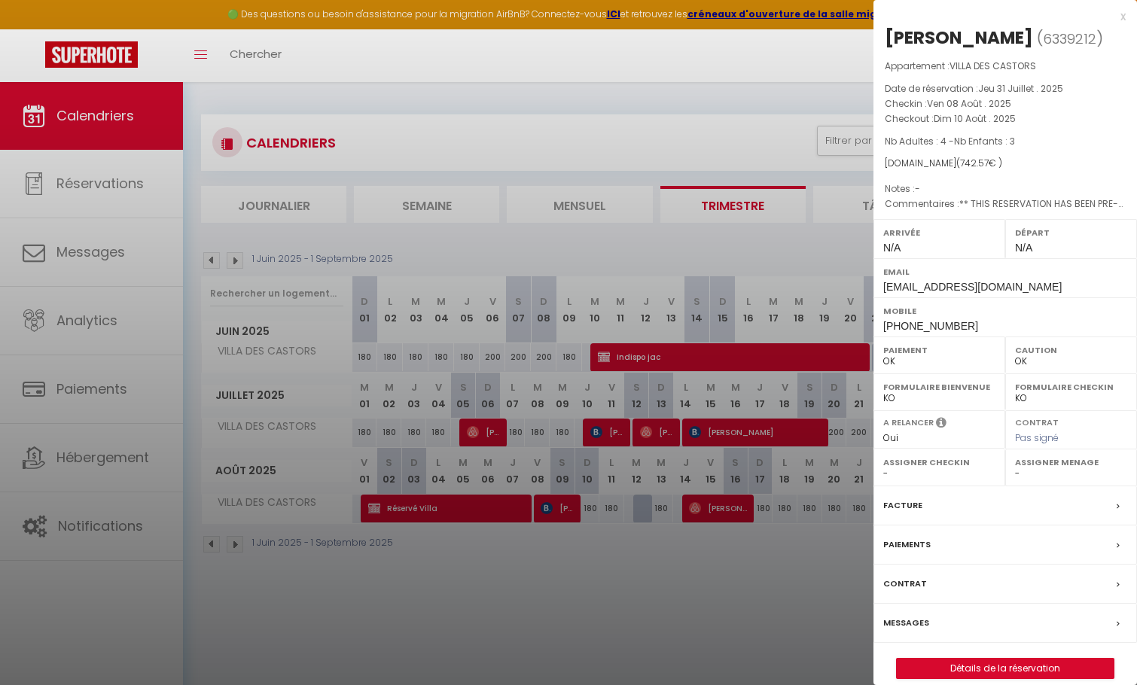
click at [647, 568] on div at bounding box center [568, 342] width 1137 height 685
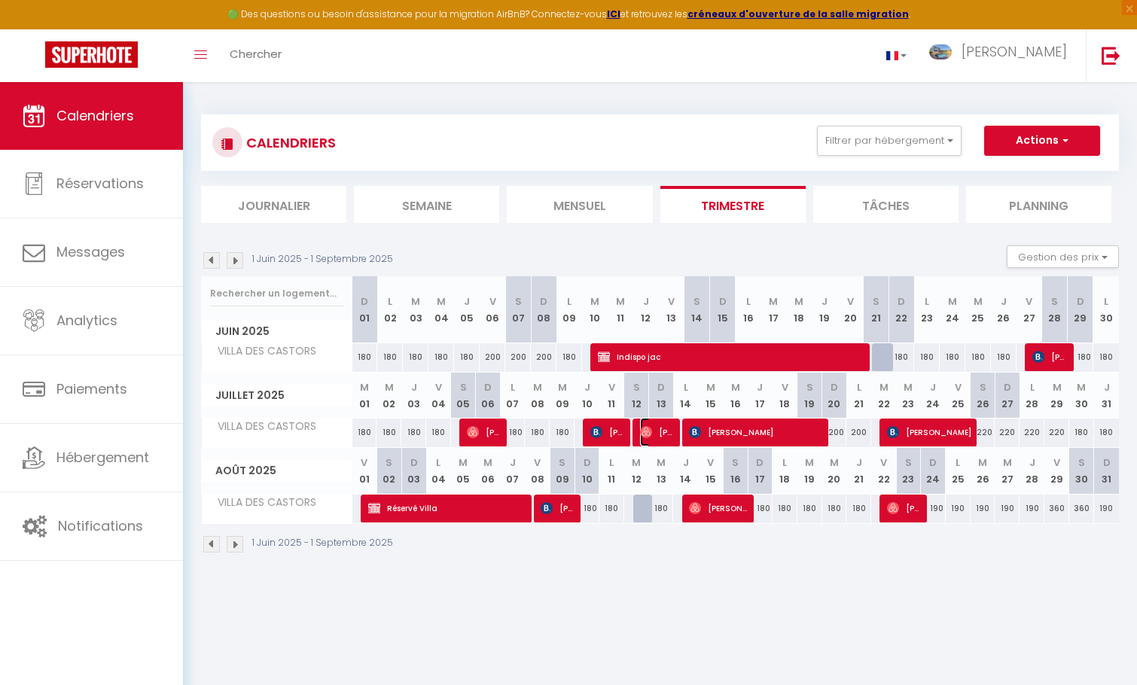
click at [650, 422] on span "[PERSON_NAME]" at bounding box center [657, 432] width 34 height 29
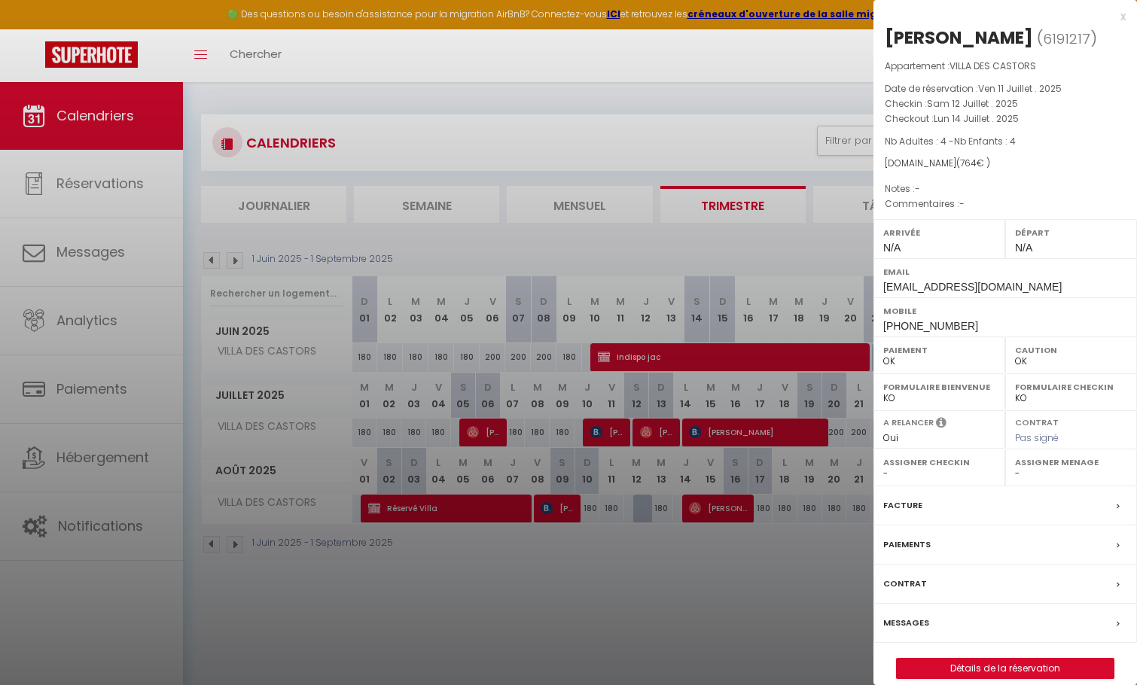
click at [601, 428] on div at bounding box center [568, 342] width 1137 height 685
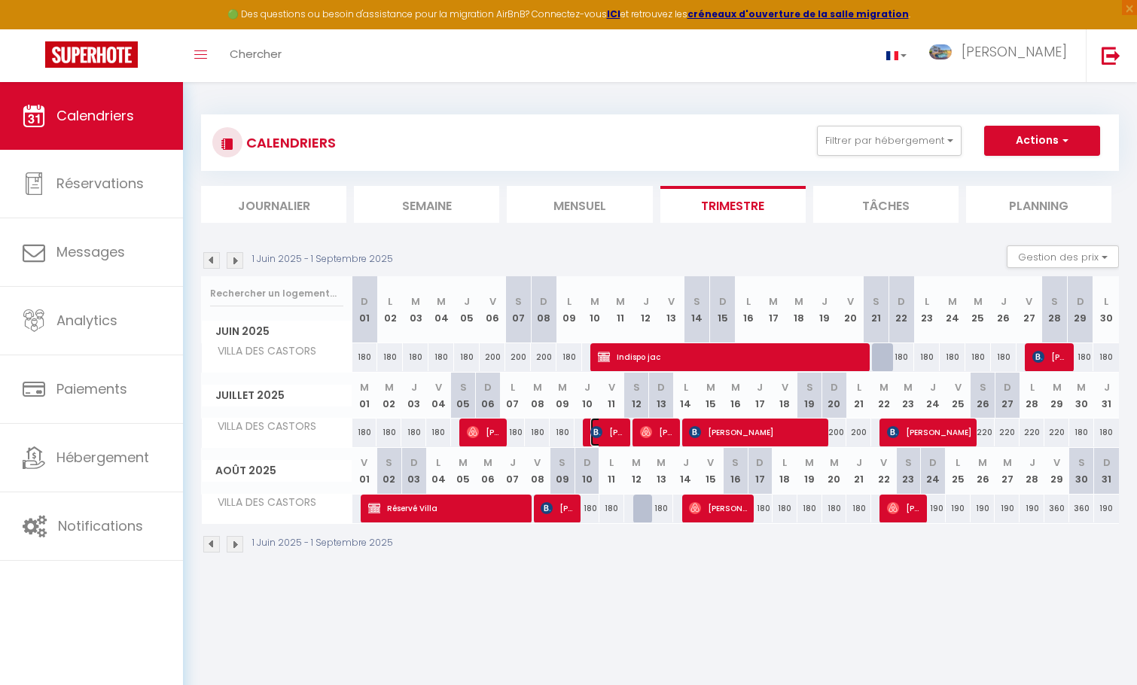
click at [601, 428] on img at bounding box center [596, 432] width 12 height 12
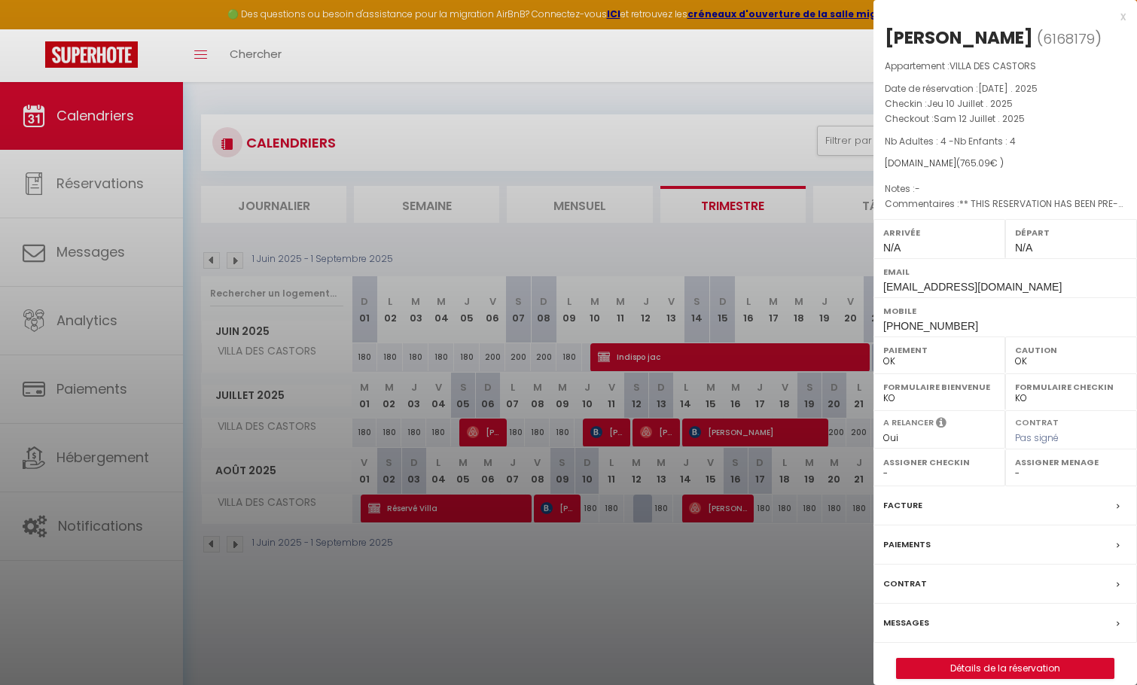
click at [482, 434] on div at bounding box center [568, 342] width 1137 height 685
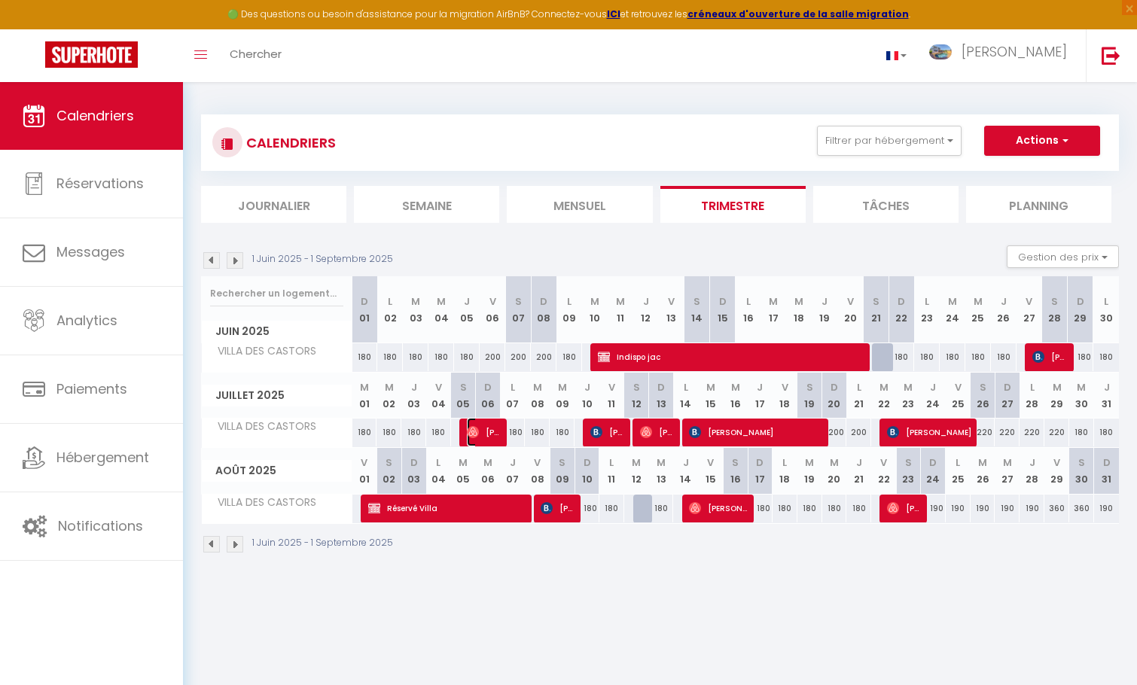
click at [482, 434] on span "[PERSON_NAME]" at bounding box center [484, 432] width 34 height 29
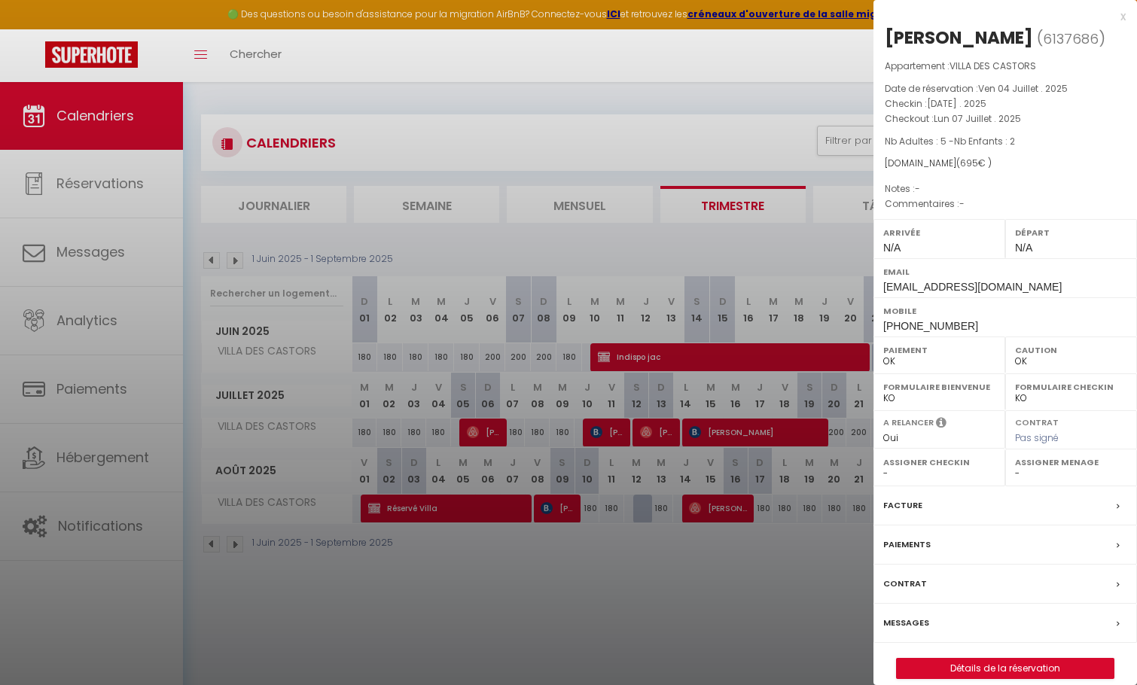
click at [710, 610] on div at bounding box center [568, 342] width 1137 height 685
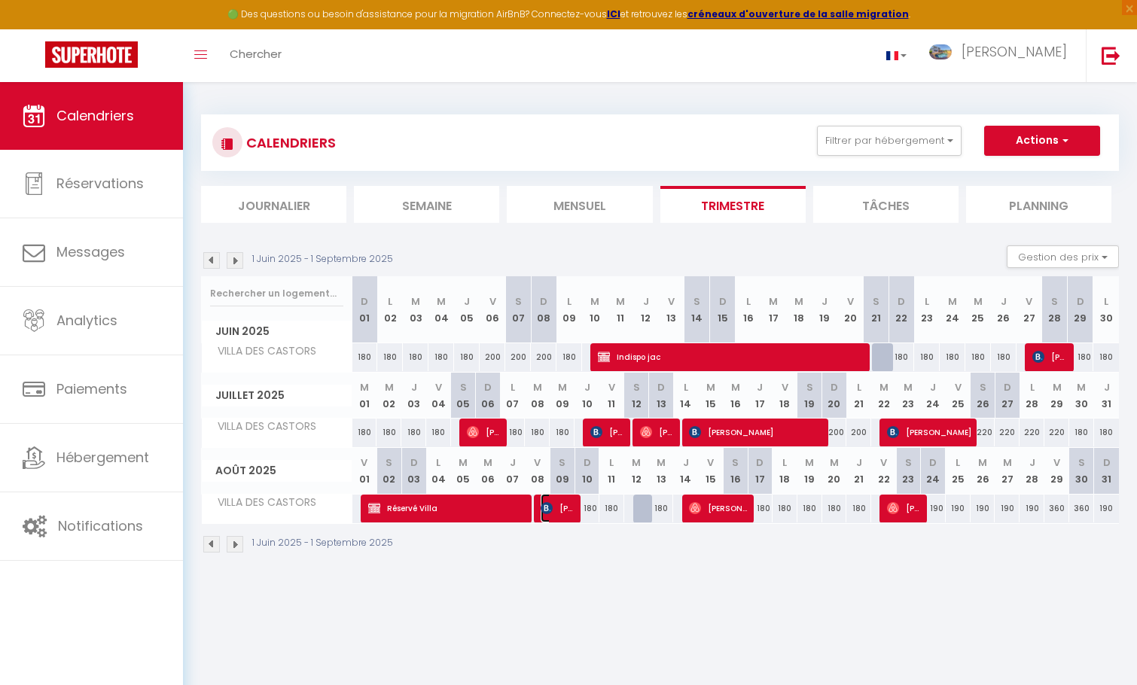
click at [567, 513] on span "[PERSON_NAME]" at bounding box center [557, 508] width 34 height 29
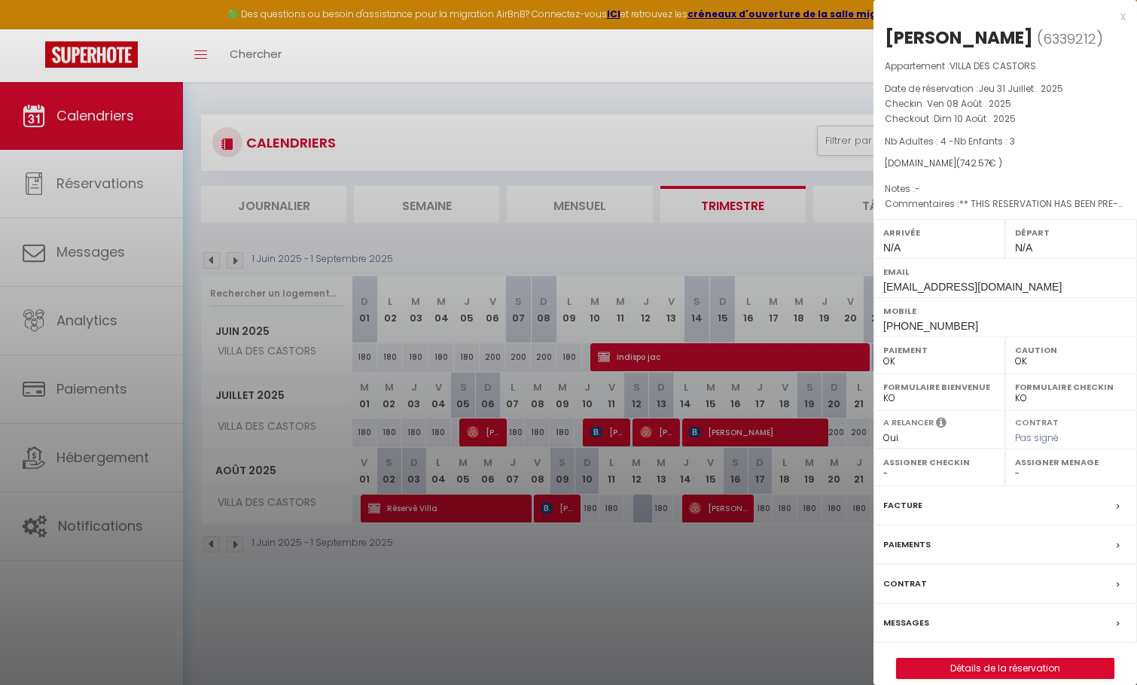
click at [626, 550] on div at bounding box center [568, 342] width 1137 height 685
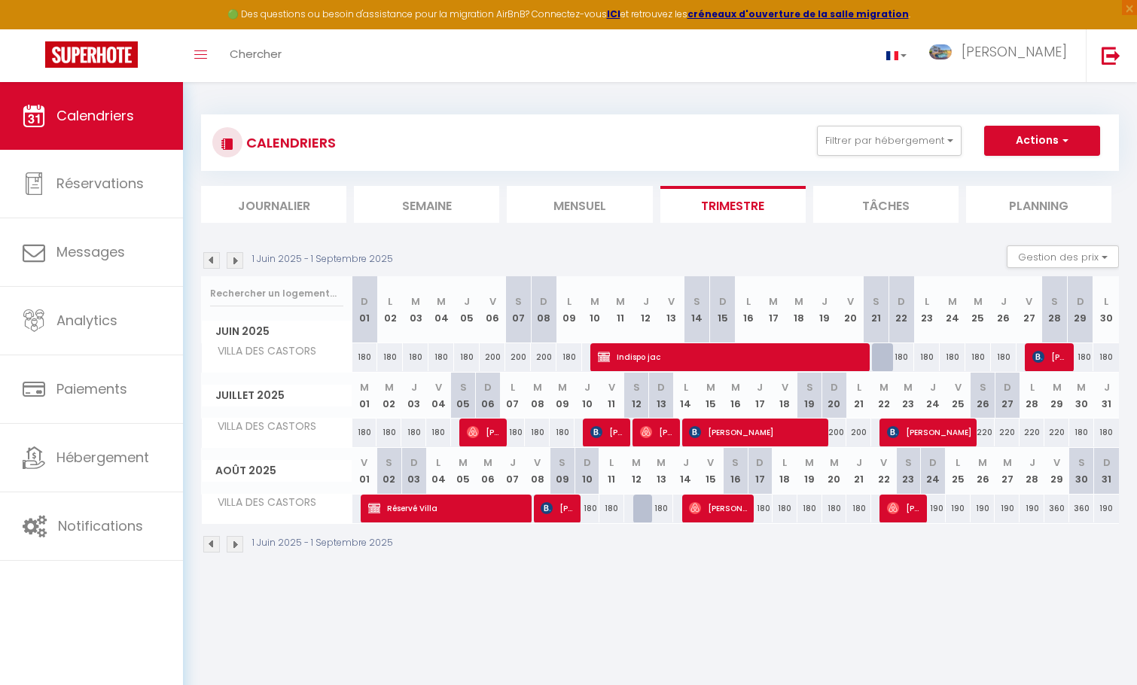
click at [207, 261] on img at bounding box center [211, 260] width 17 height 17
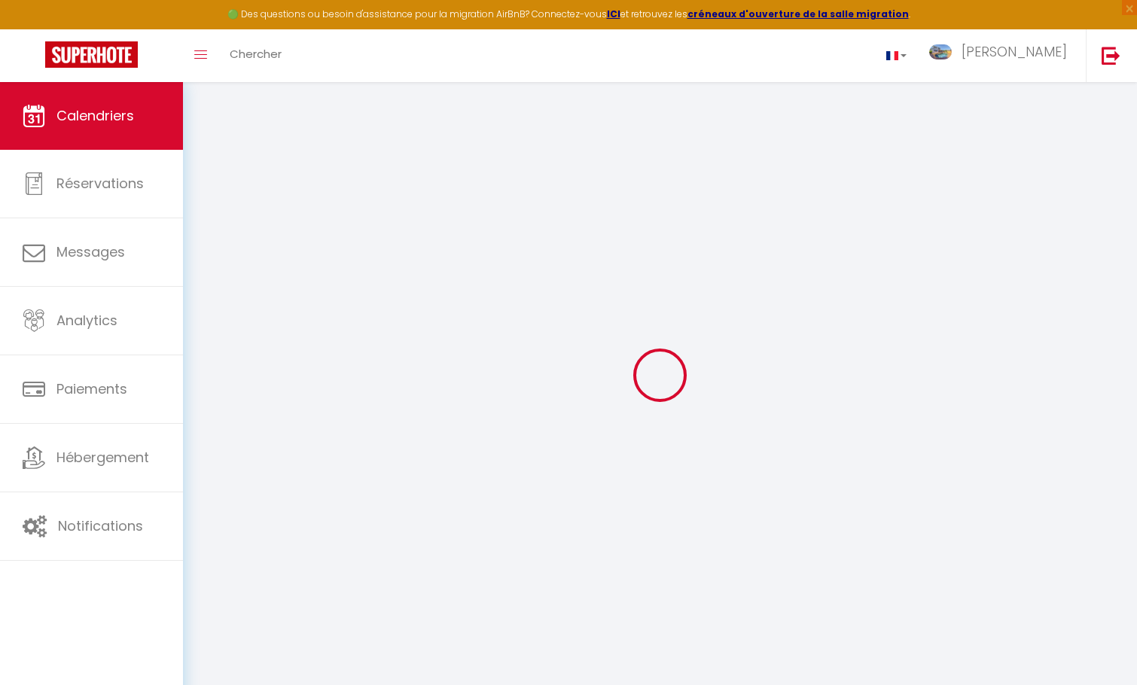
select select "0"
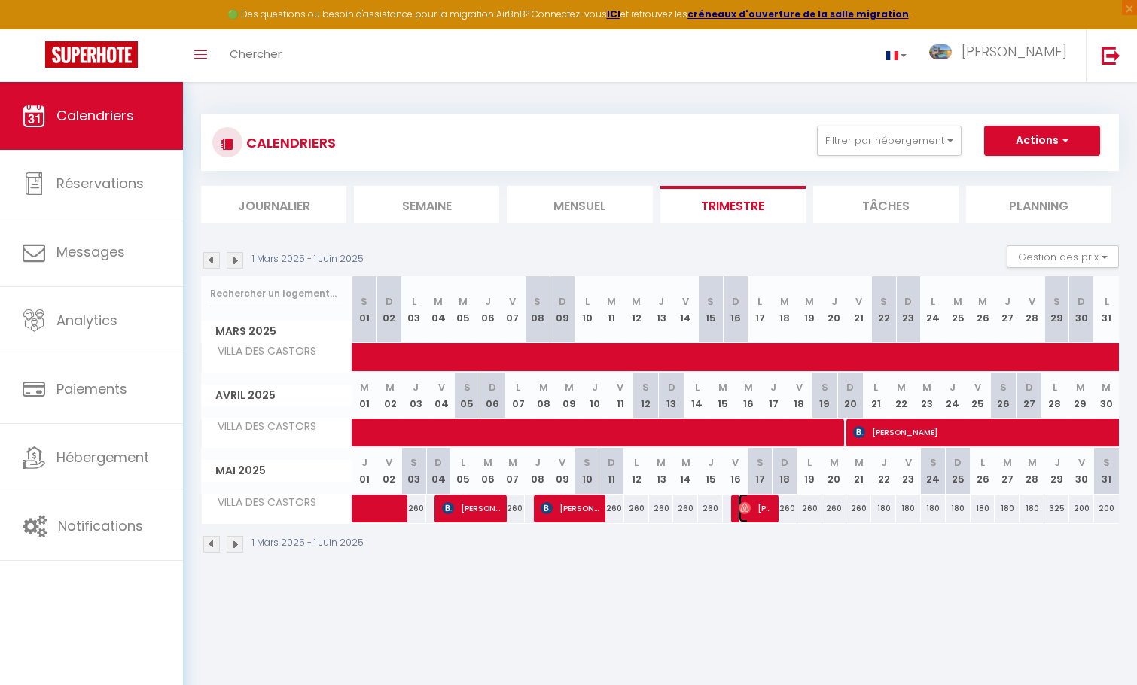
click at [759, 509] on span "[PERSON_NAME]" at bounding box center [754, 508] width 33 height 29
select select "44083"
select select "32559"
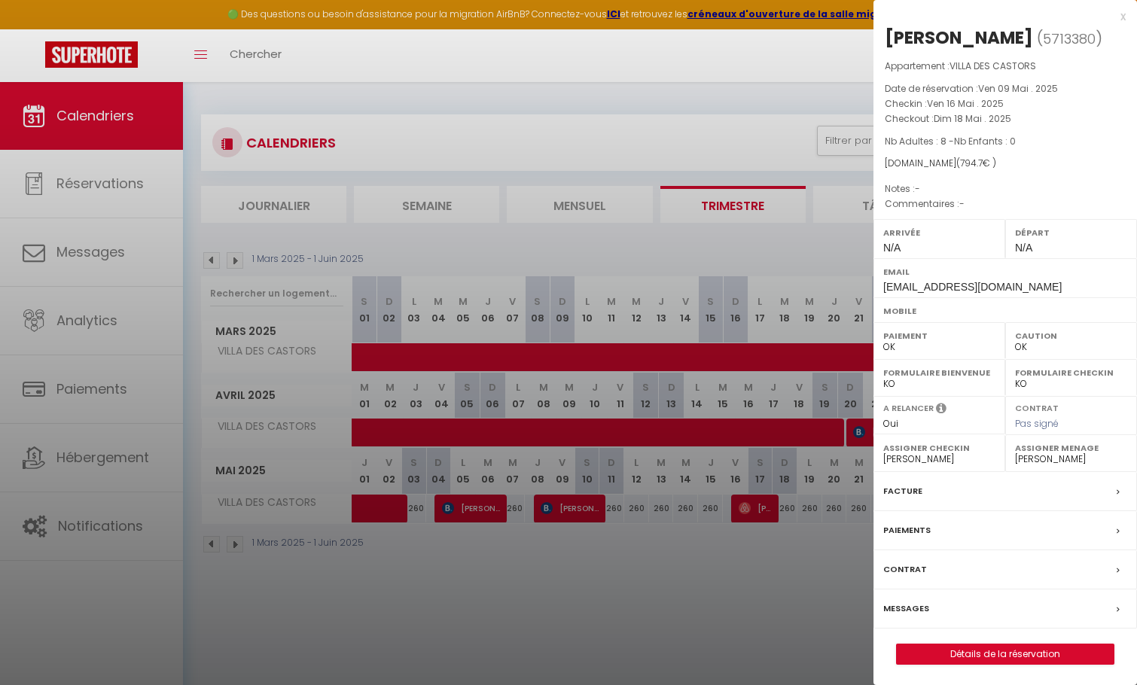
click at [719, 565] on div at bounding box center [568, 342] width 1137 height 685
